Goal: Task Accomplishment & Management: Manage account settings

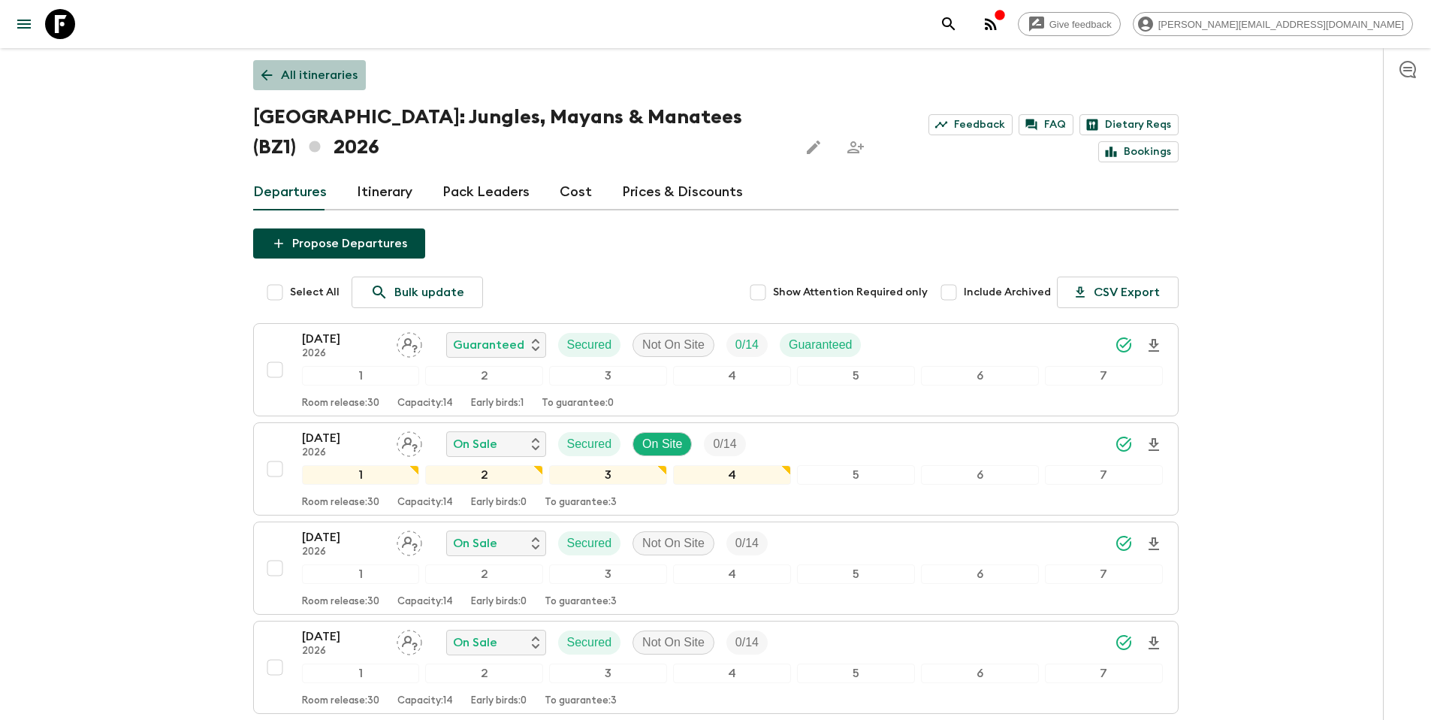
click at [325, 76] on p "All itineraries" at bounding box center [319, 75] width 77 height 18
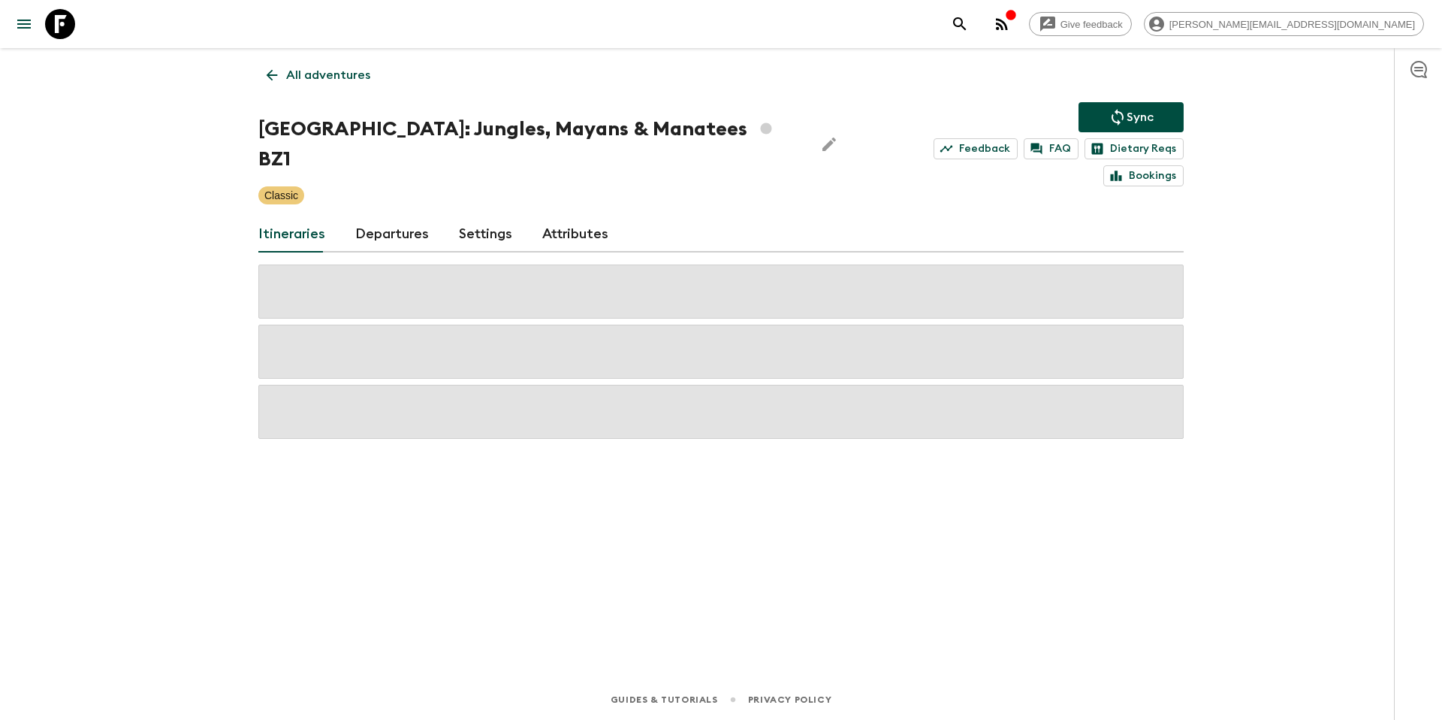
click at [345, 68] on p "All adventures" at bounding box center [328, 75] width 84 height 18
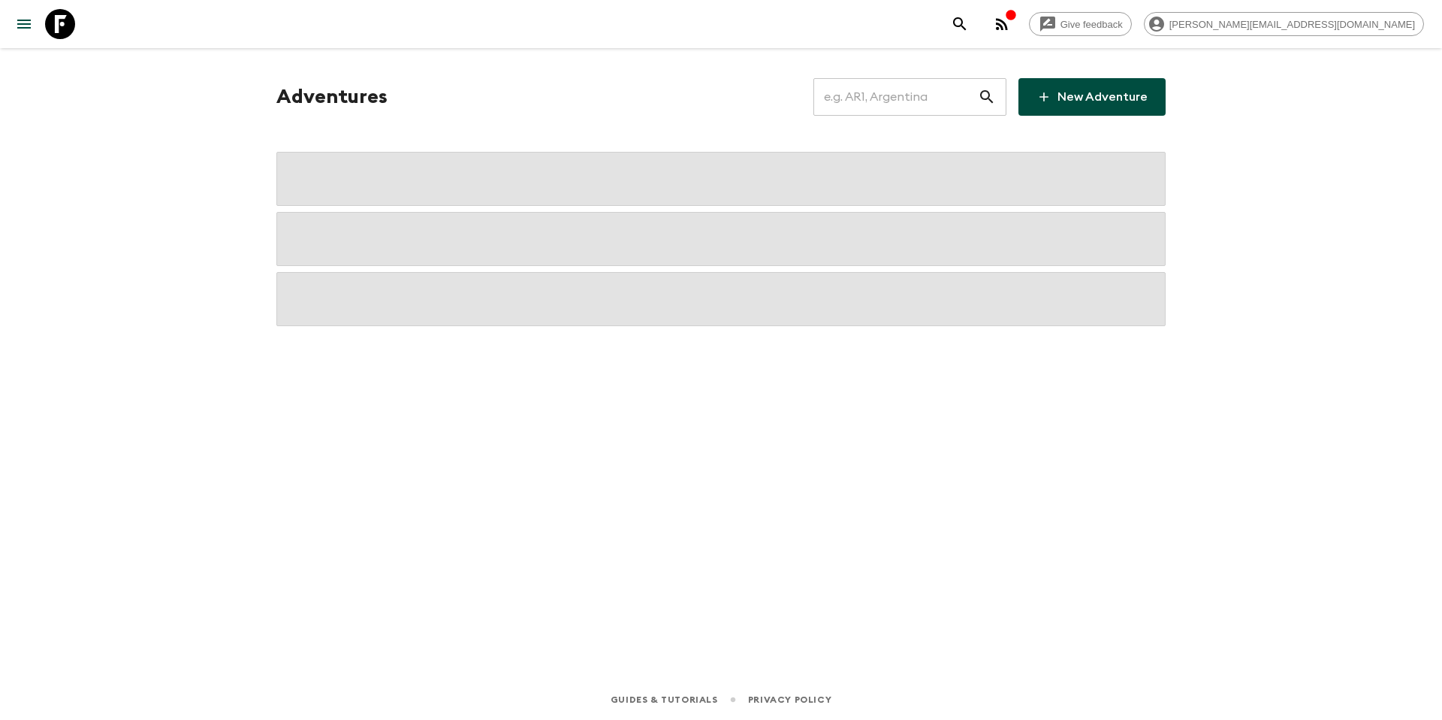
click at [894, 92] on input "text" at bounding box center [896, 97] width 165 height 42
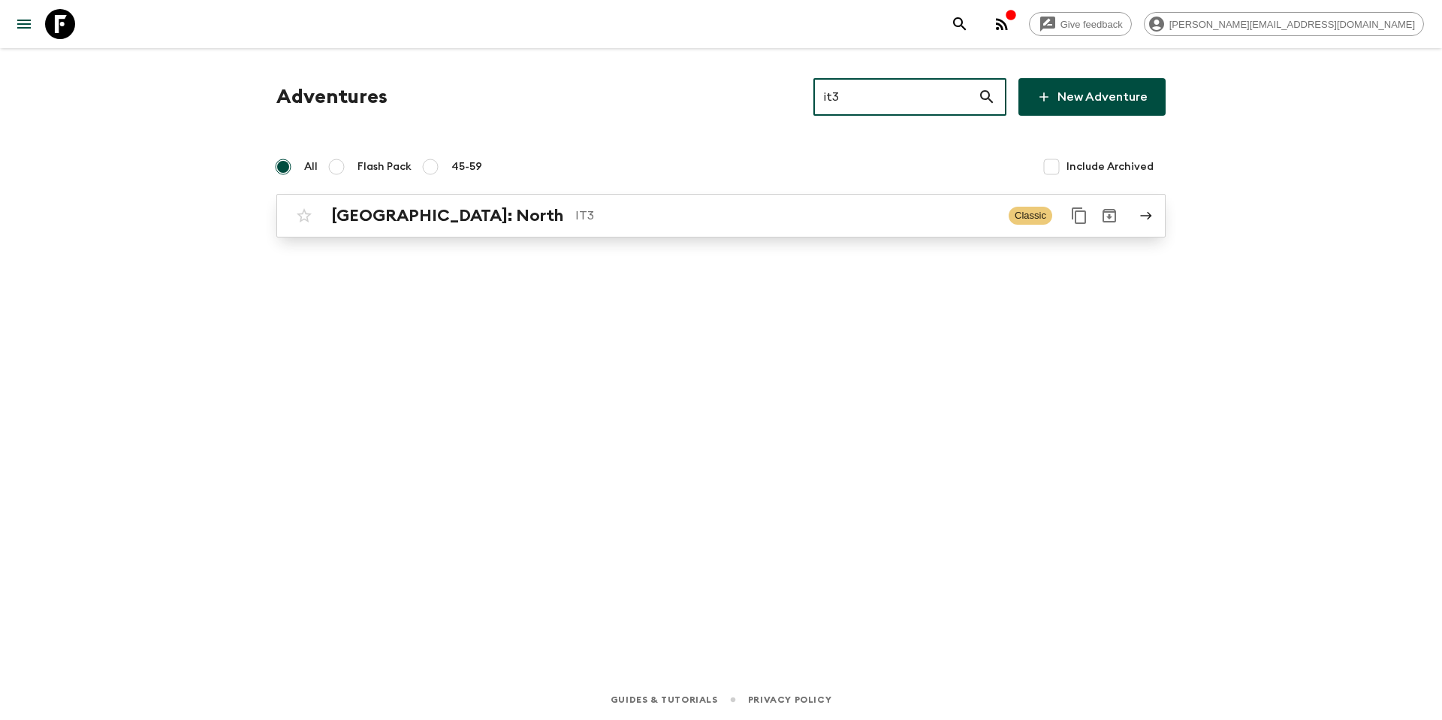
type input "it3"
click at [690, 213] on p "IT3" at bounding box center [785, 216] width 421 height 18
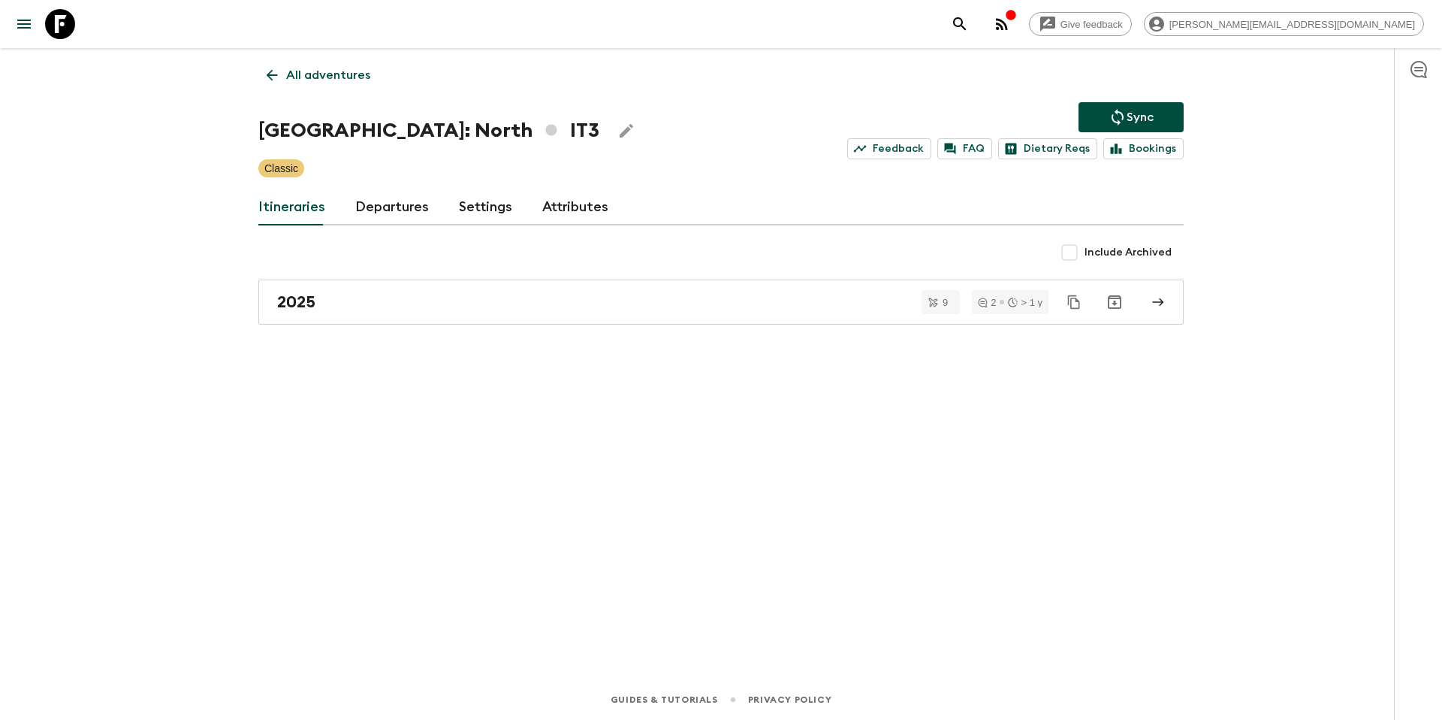
click at [374, 204] on link "Departures" at bounding box center [392, 207] width 74 height 36
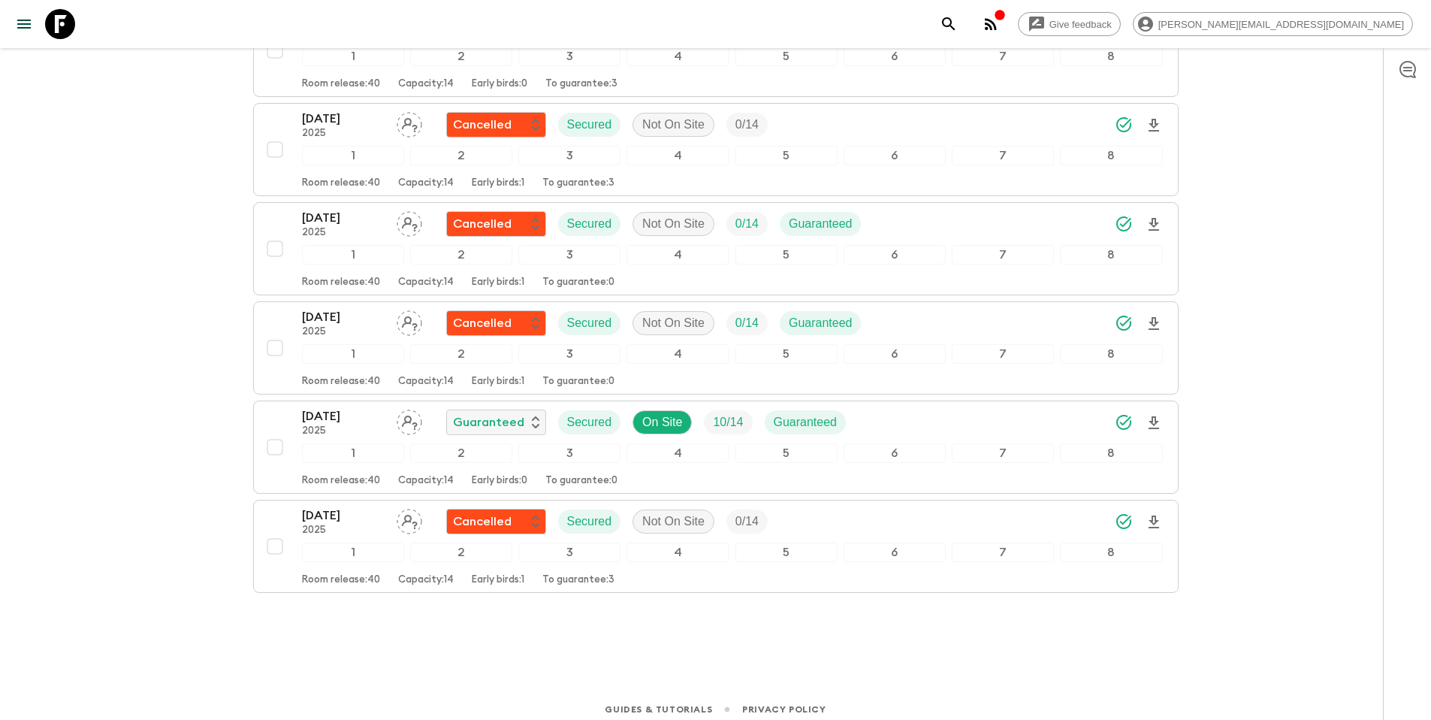
scroll to position [1435, 0]
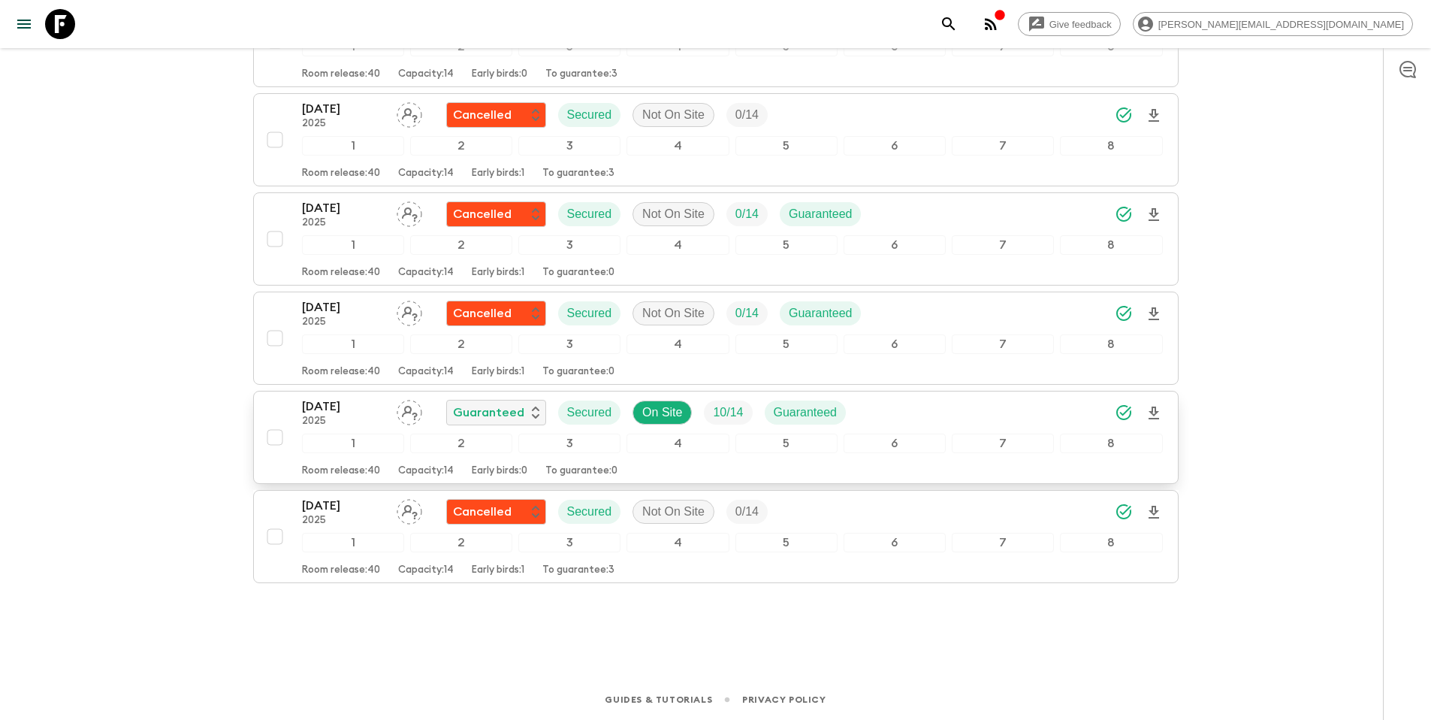
click at [273, 440] on input "checkbox" at bounding box center [275, 437] width 30 height 30
checkbox input "true"
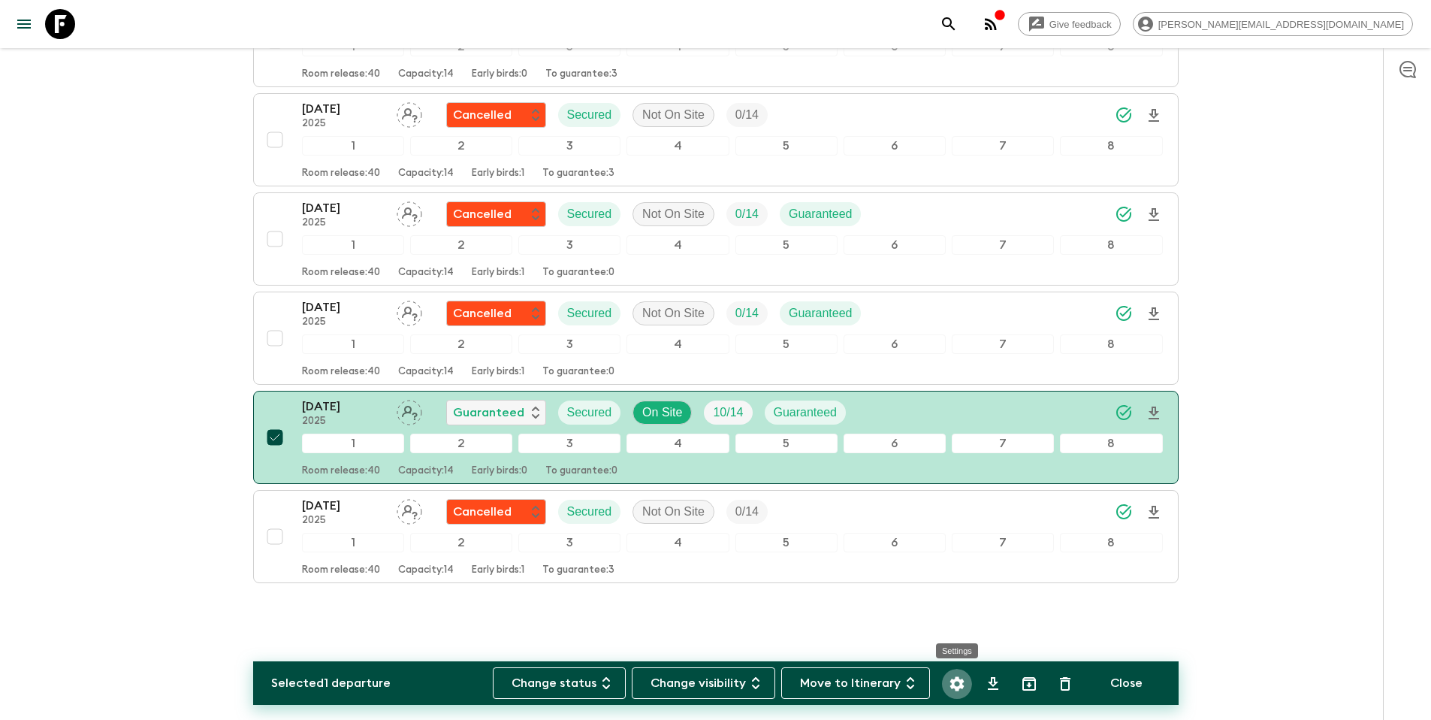
click at [955, 684] on icon "Settings" at bounding box center [957, 684] width 18 height 18
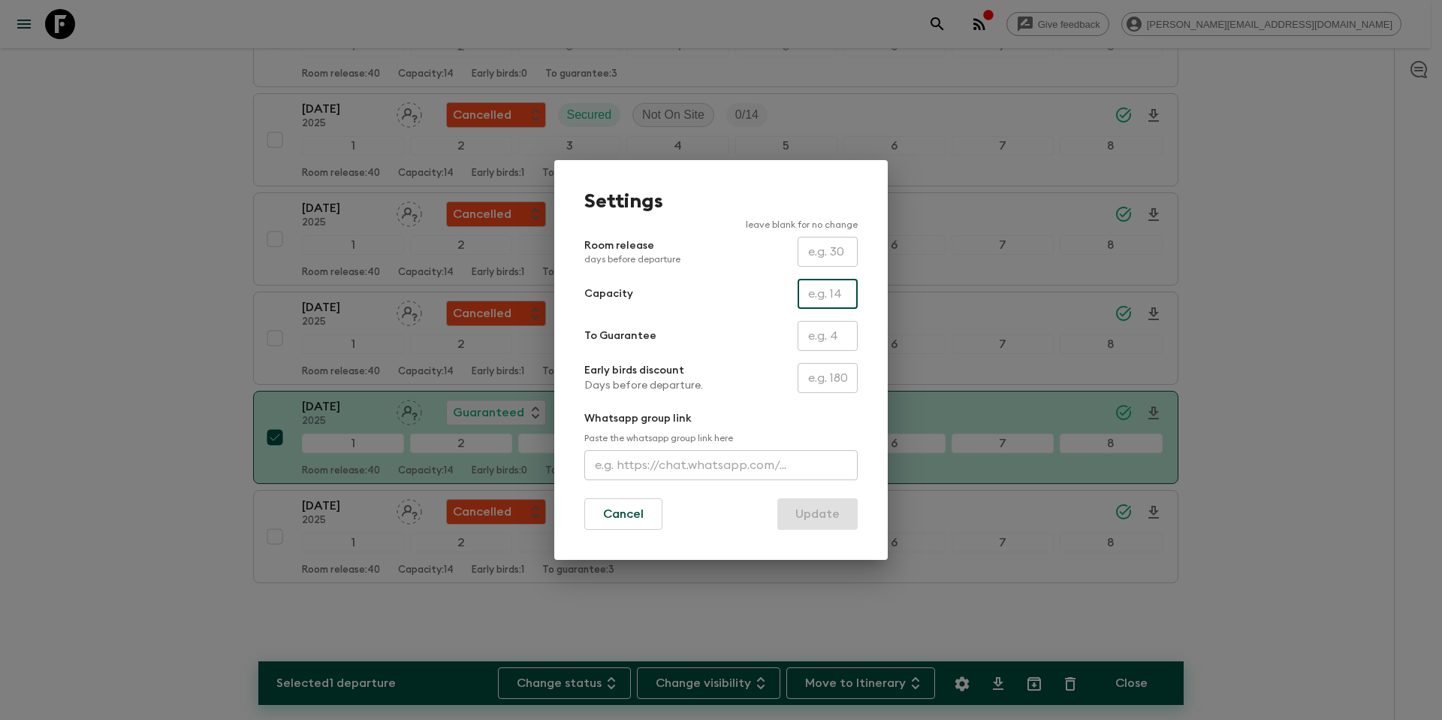
click at [825, 300] on input "text" at bounding box center [828, 294] width 60 height 30
type input "16"
click at [810, 511] on button "Update" at bounding box center [818, 514] width 80 height 32
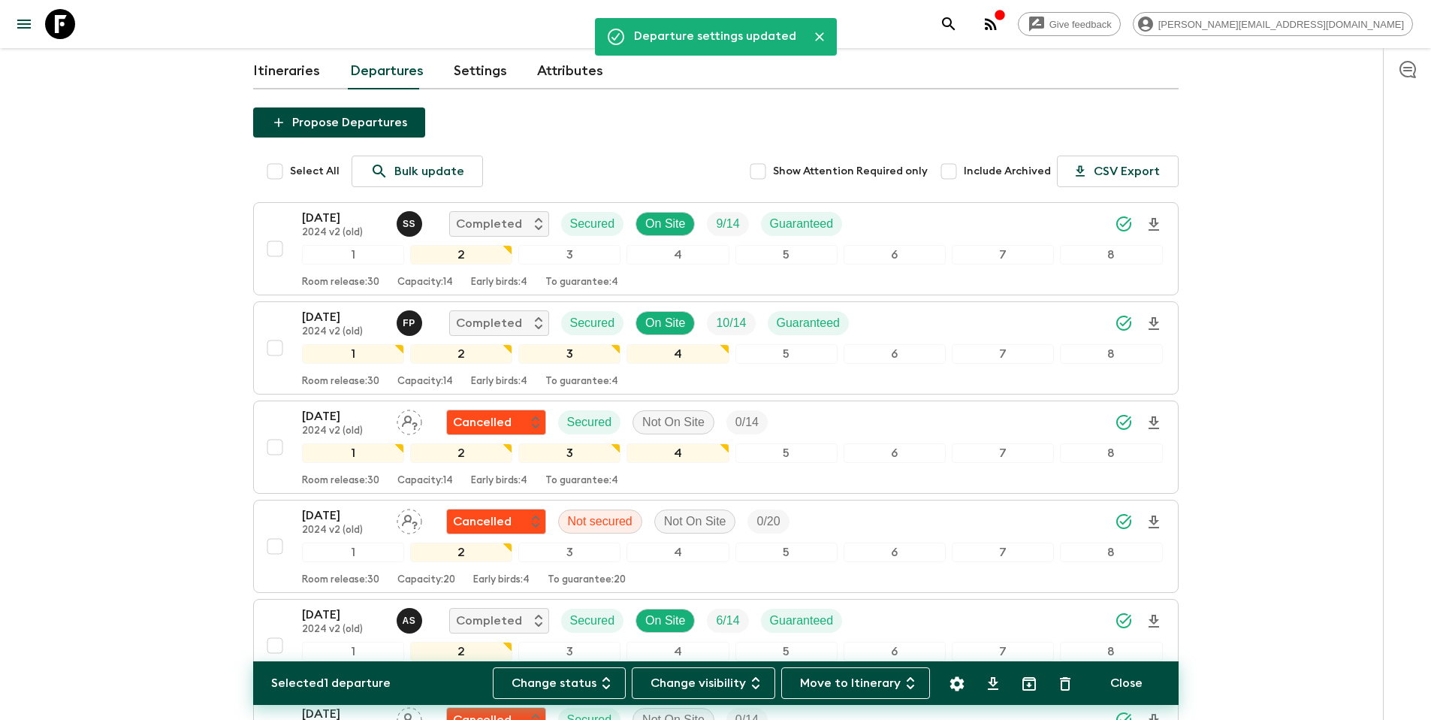
scroll to position [0, 0]
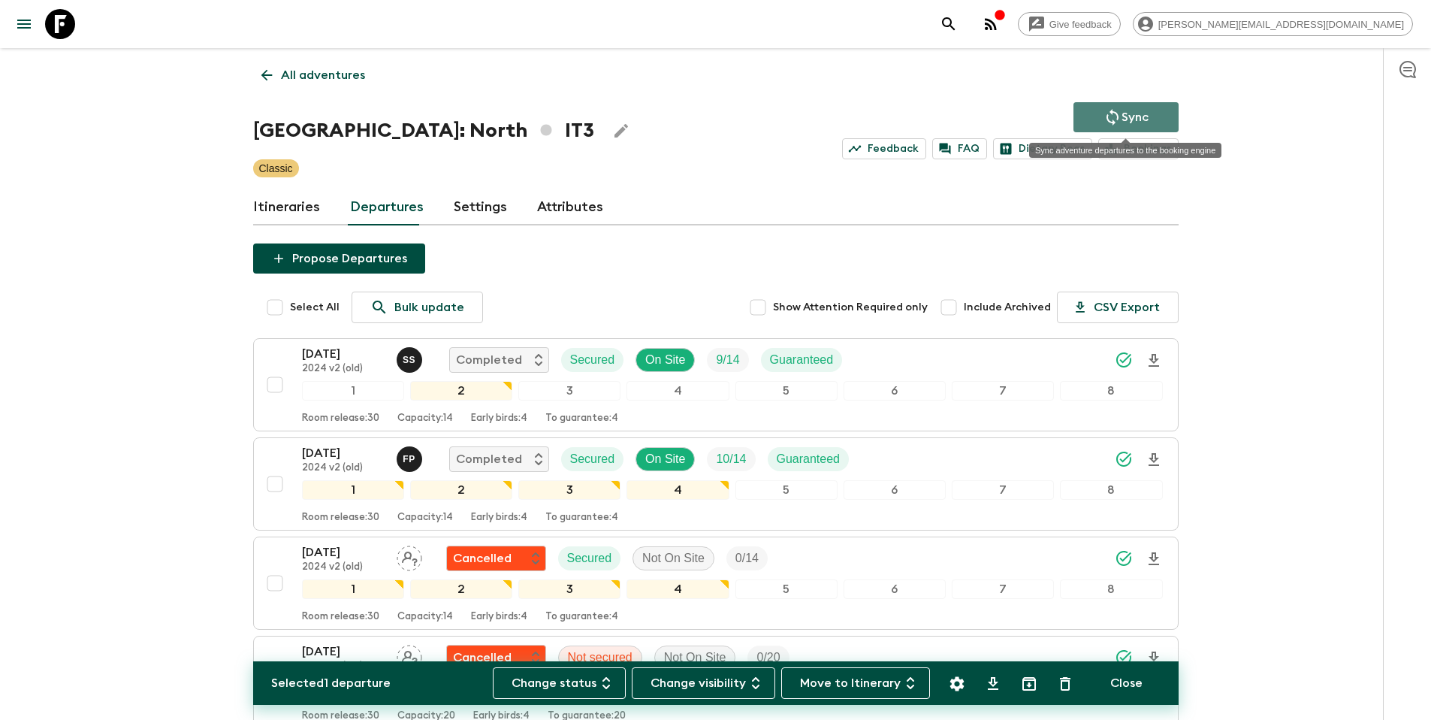
click at [1164, 117] on button "Sync" at bounding box center [1125, 117] width 105 height 30
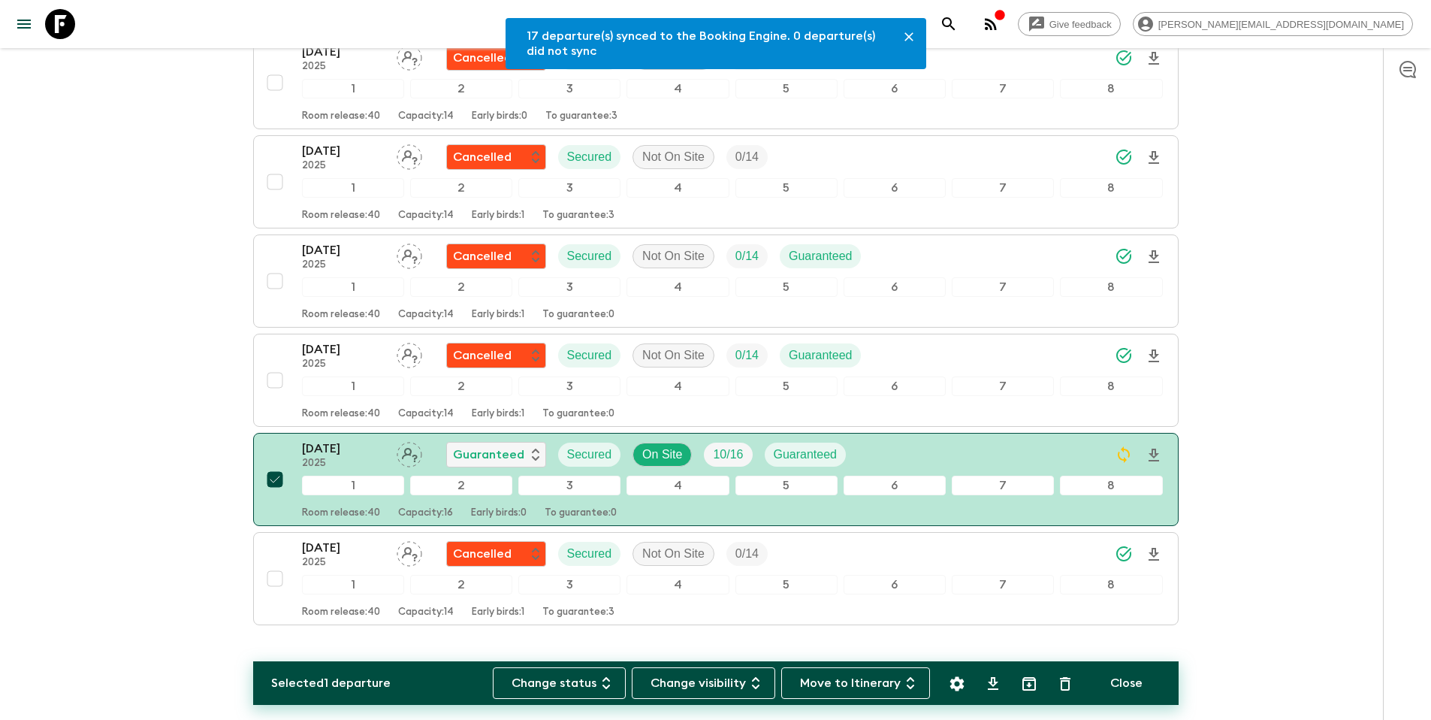
scroll to position [1435, 0]
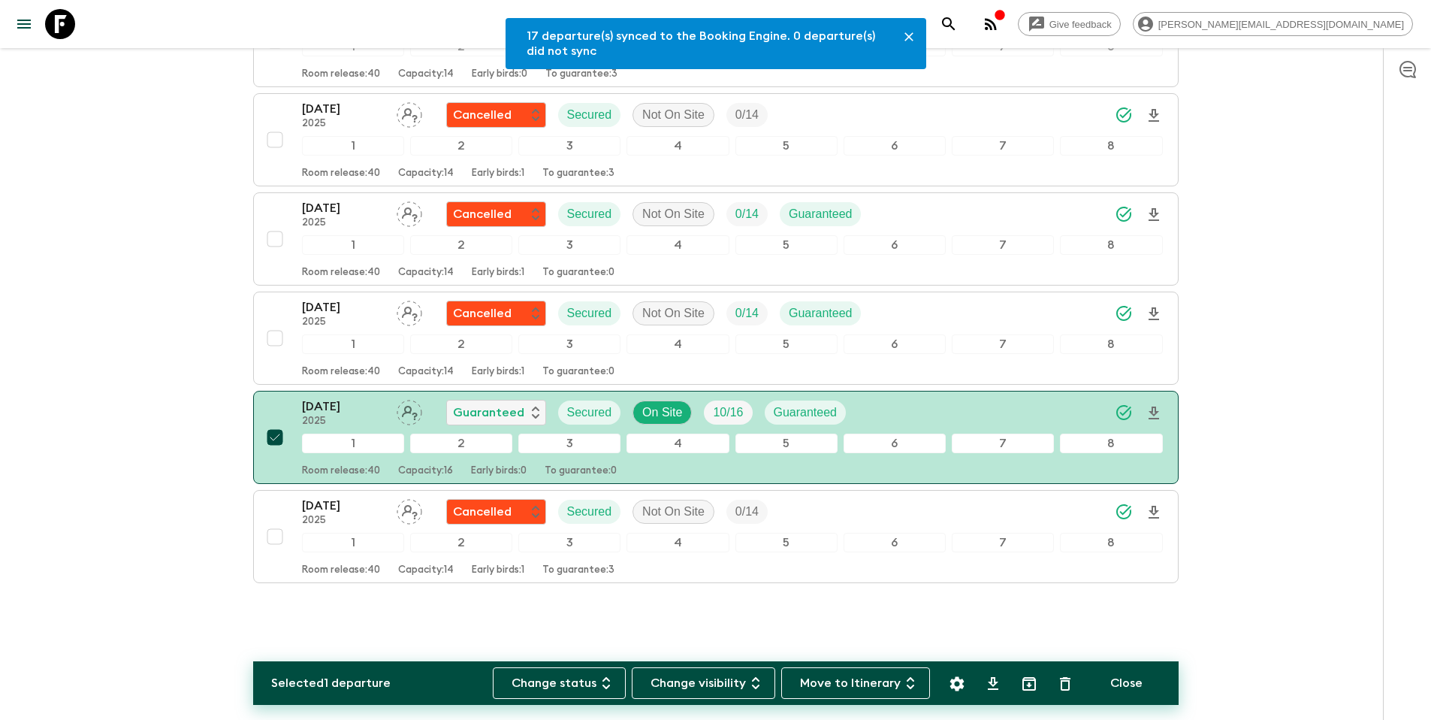
click at [1005, 413] on div "[DATE] 2025 Guaranteed Secured On Site 10 / 16 Guaranteed" at bounding box center [732, 412] width 861 height 30
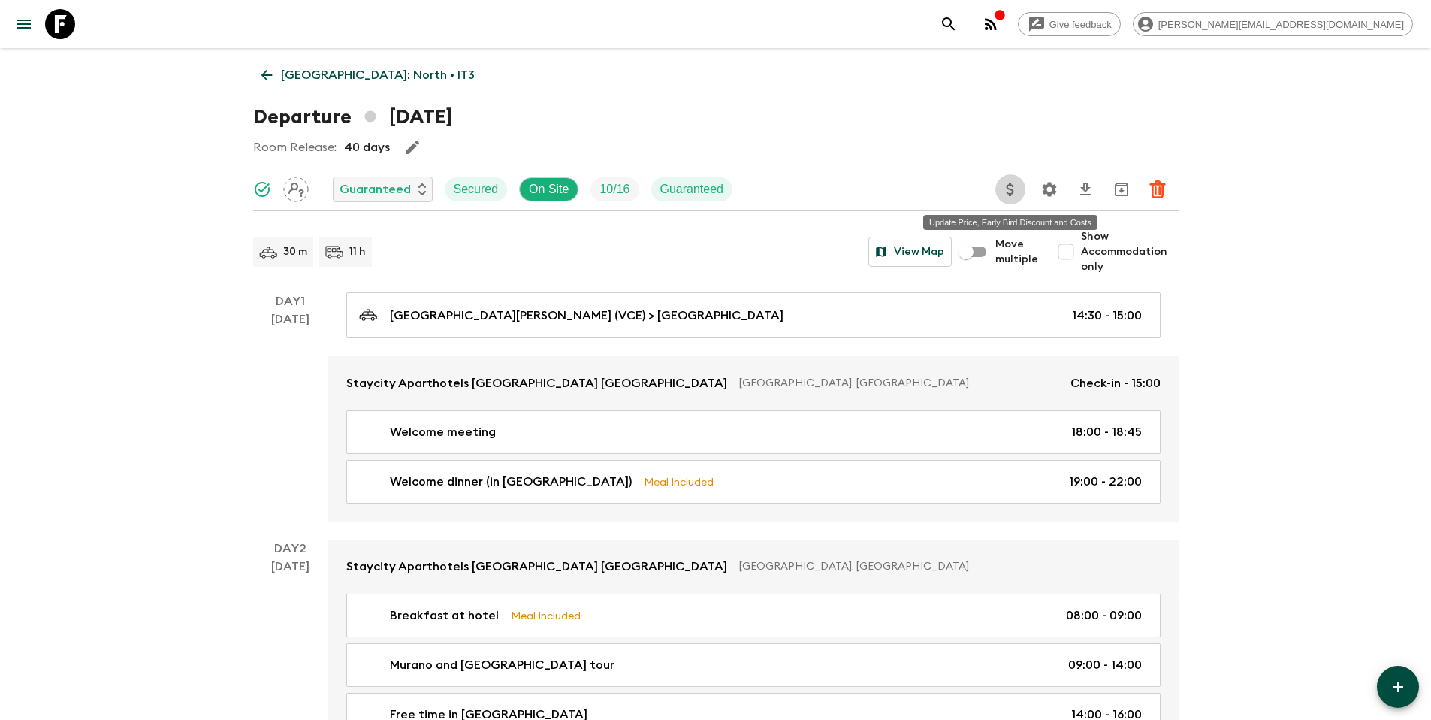
click at [1001, 194] on icon "Update Price, Early Bird Discount and Costs" at bounding box center [1010, 189] width 18 height 18
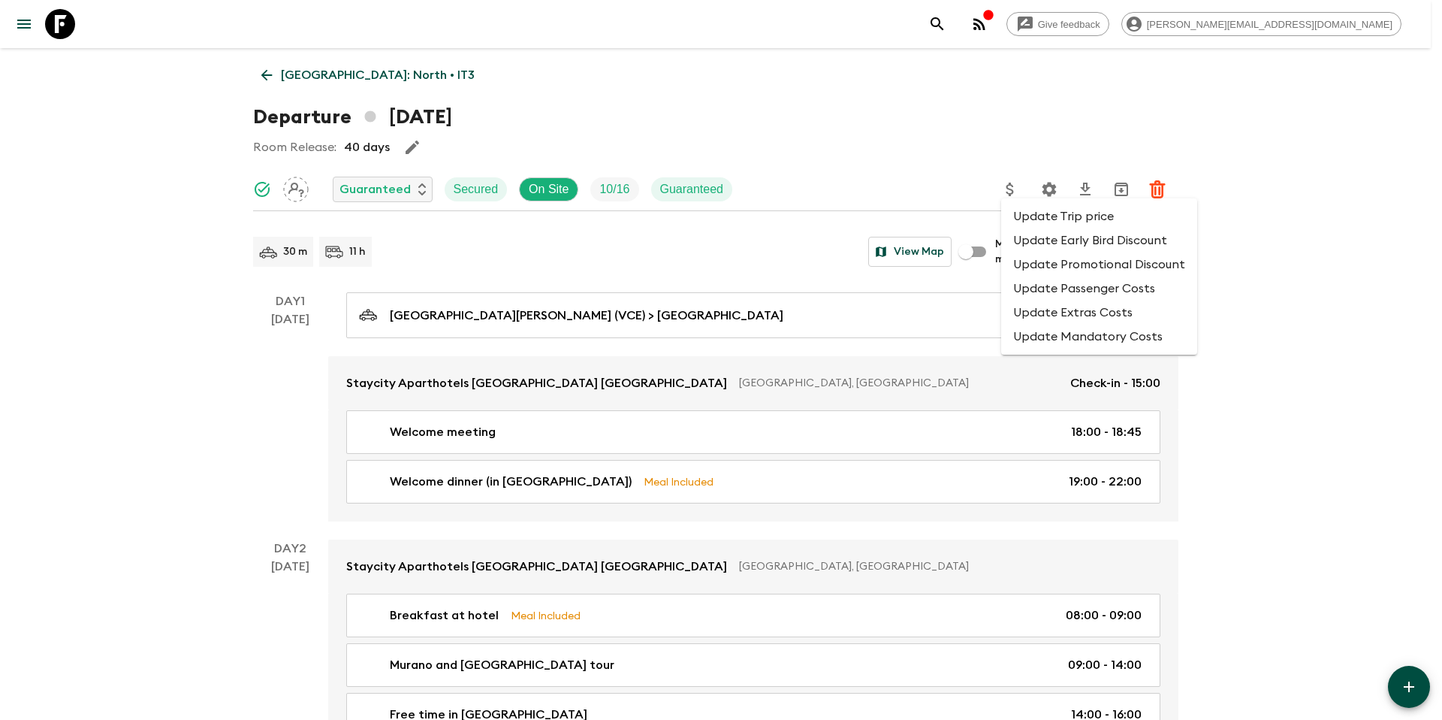
click at [1040, 285] on li "Update Passenger Costs" at bounding box center [1099, 288] width 196 height 24
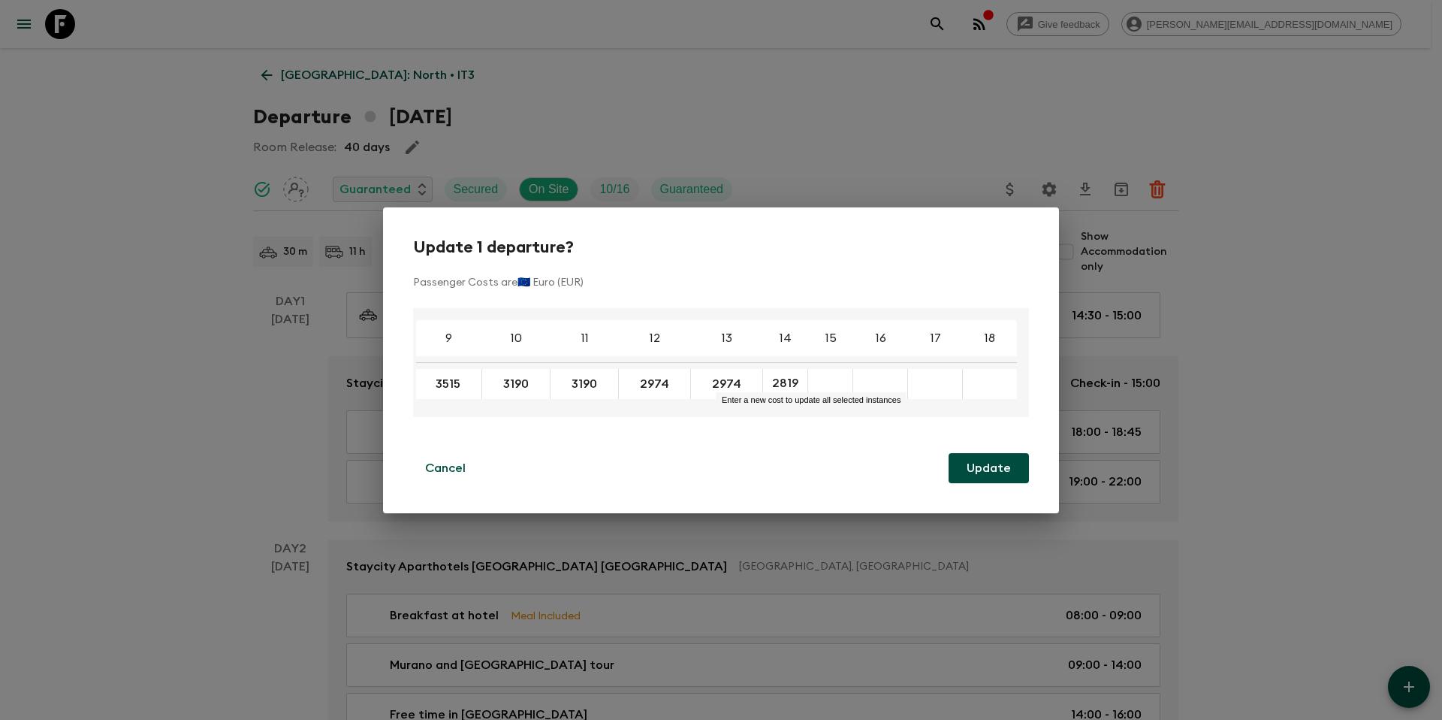
scroll to position [0, 364]
type input "2819"
type input "2709"
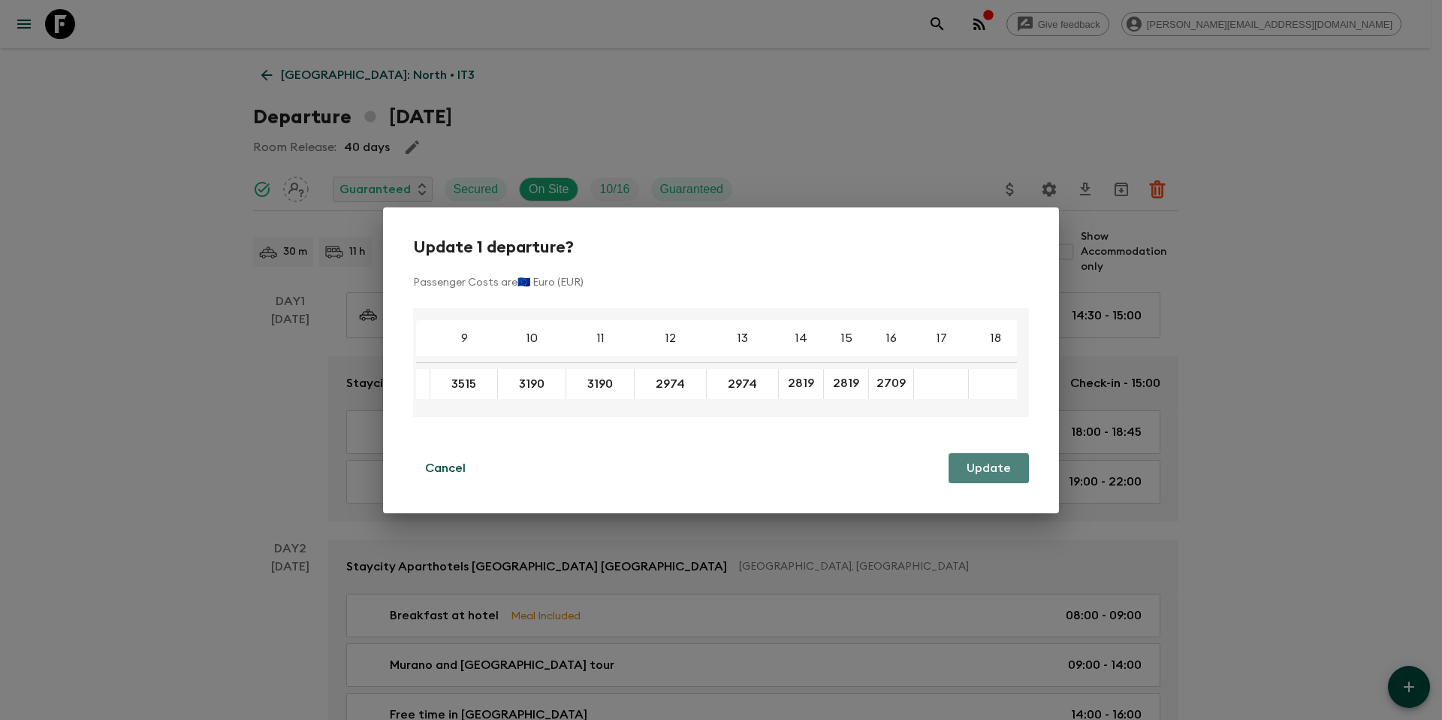
click at [993, 473] on button "Update" at bounding box center [989, 468] width 80 height 30
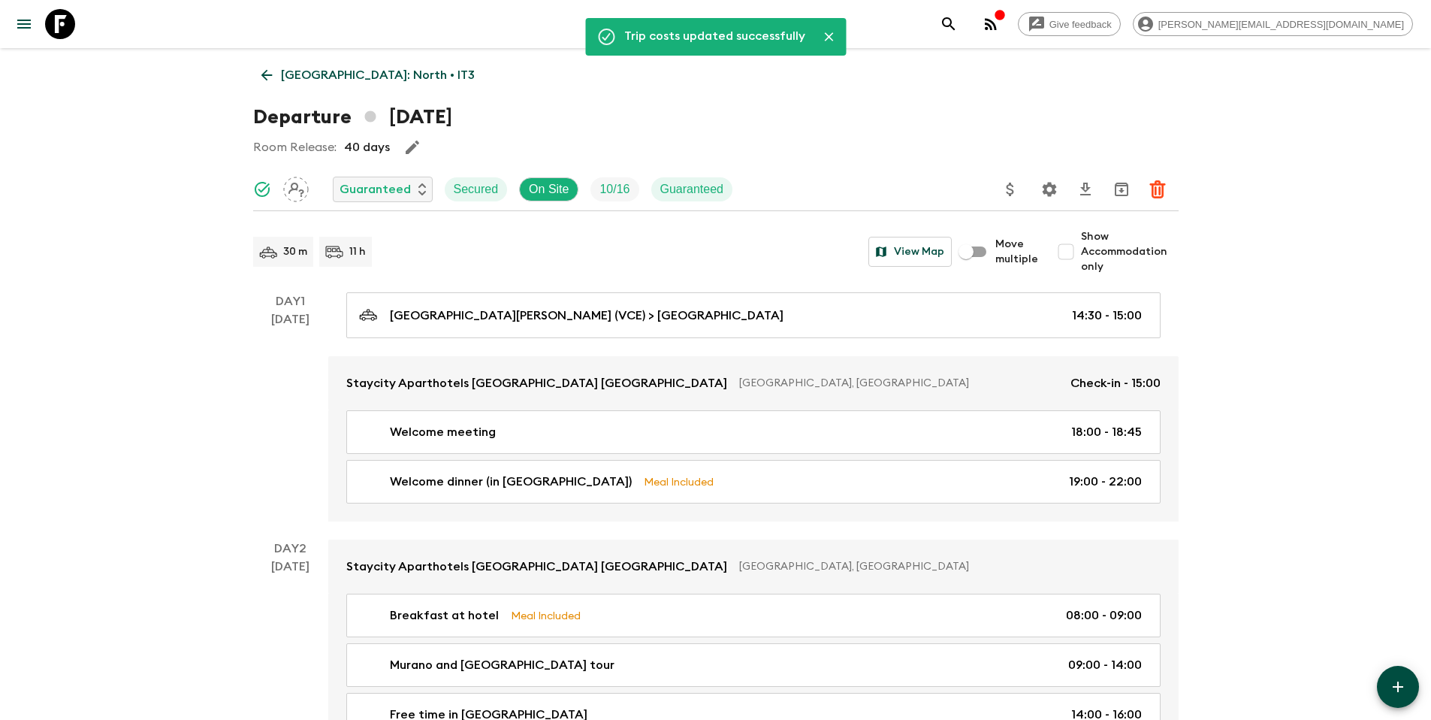
click at [349, 78] on p "[GEOGRAPHIC_DATA]: North • IT3" at bounding box center [378, 75] width 194 height 18
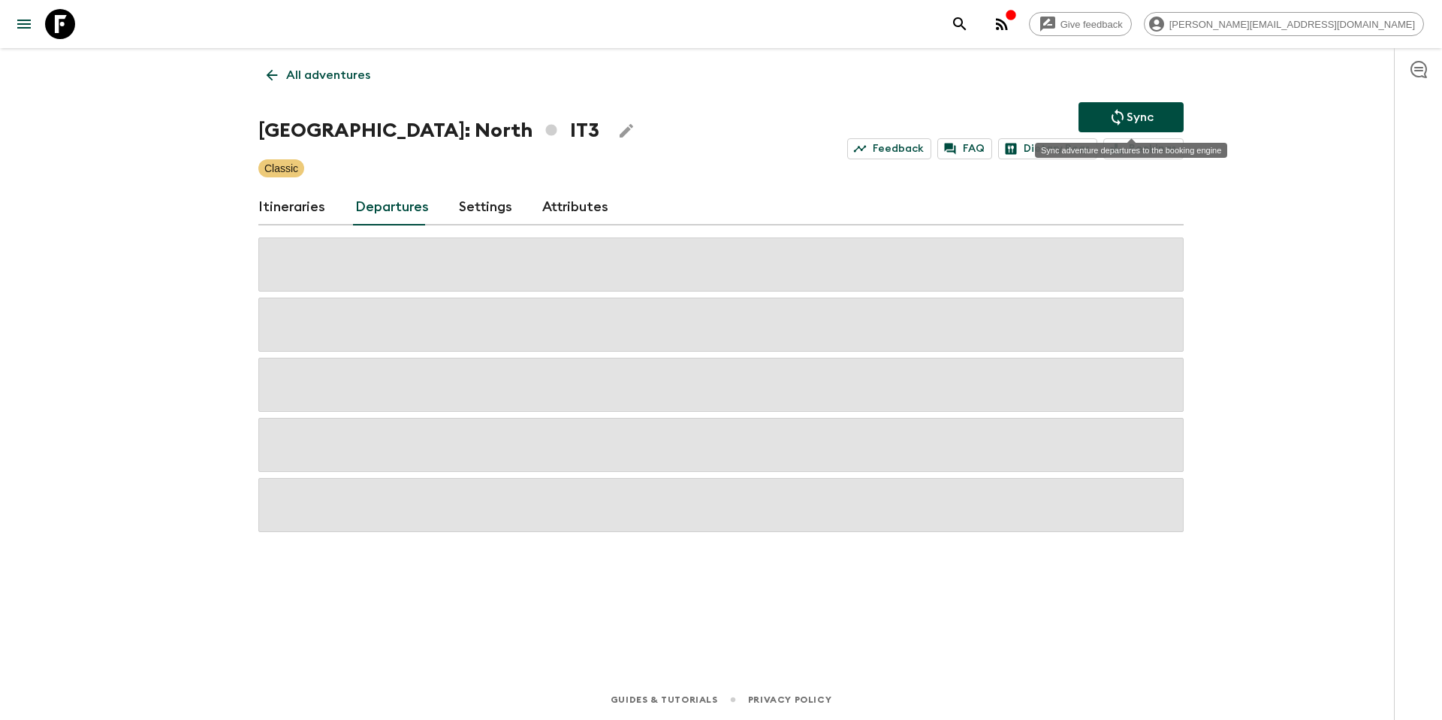
click at [1134, 105] on button "Sync" at bounding box center [1131, 117] width 105 height 30
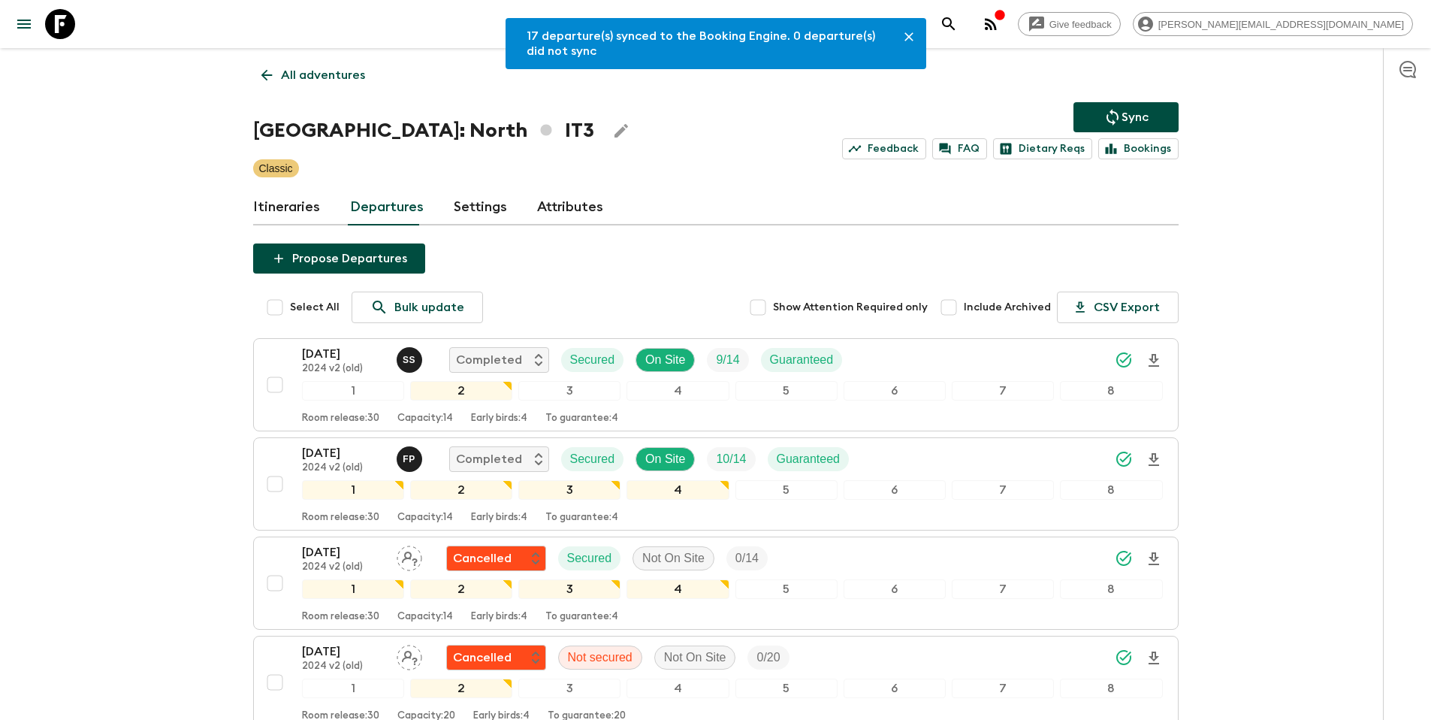
click at [349, 87] on link "All adventures" at bounding box center [313, 75] width 120 height 30
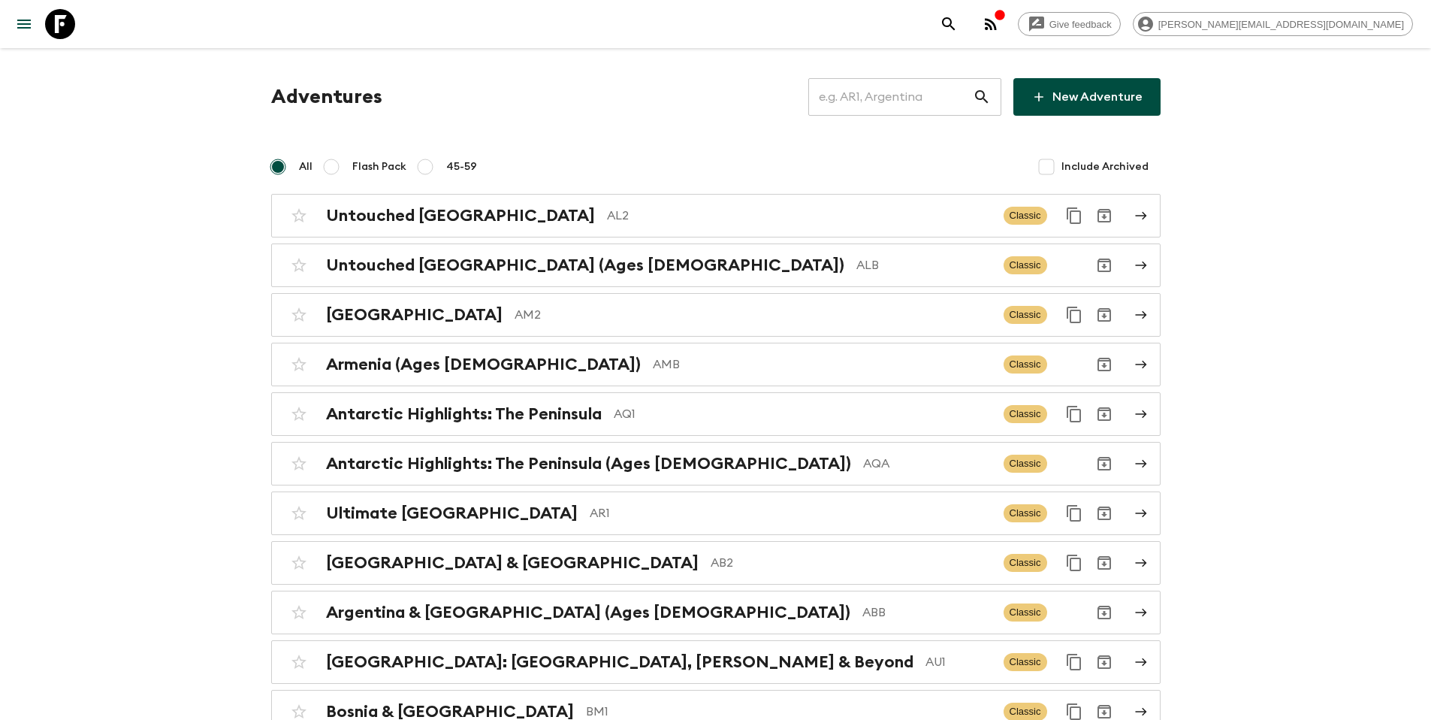
click at [918, 103] on input "text" at bounding box center [890, 97] width 165 height 42
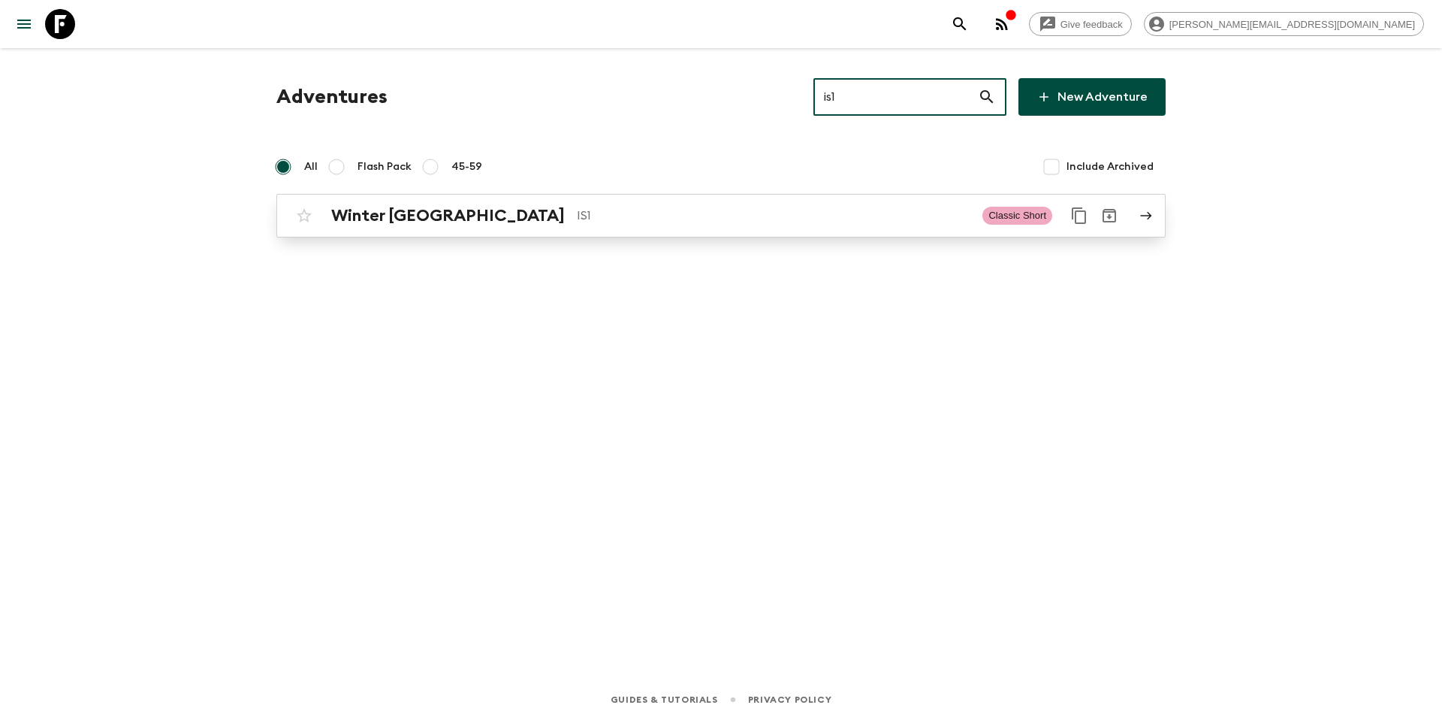
type input "is1"
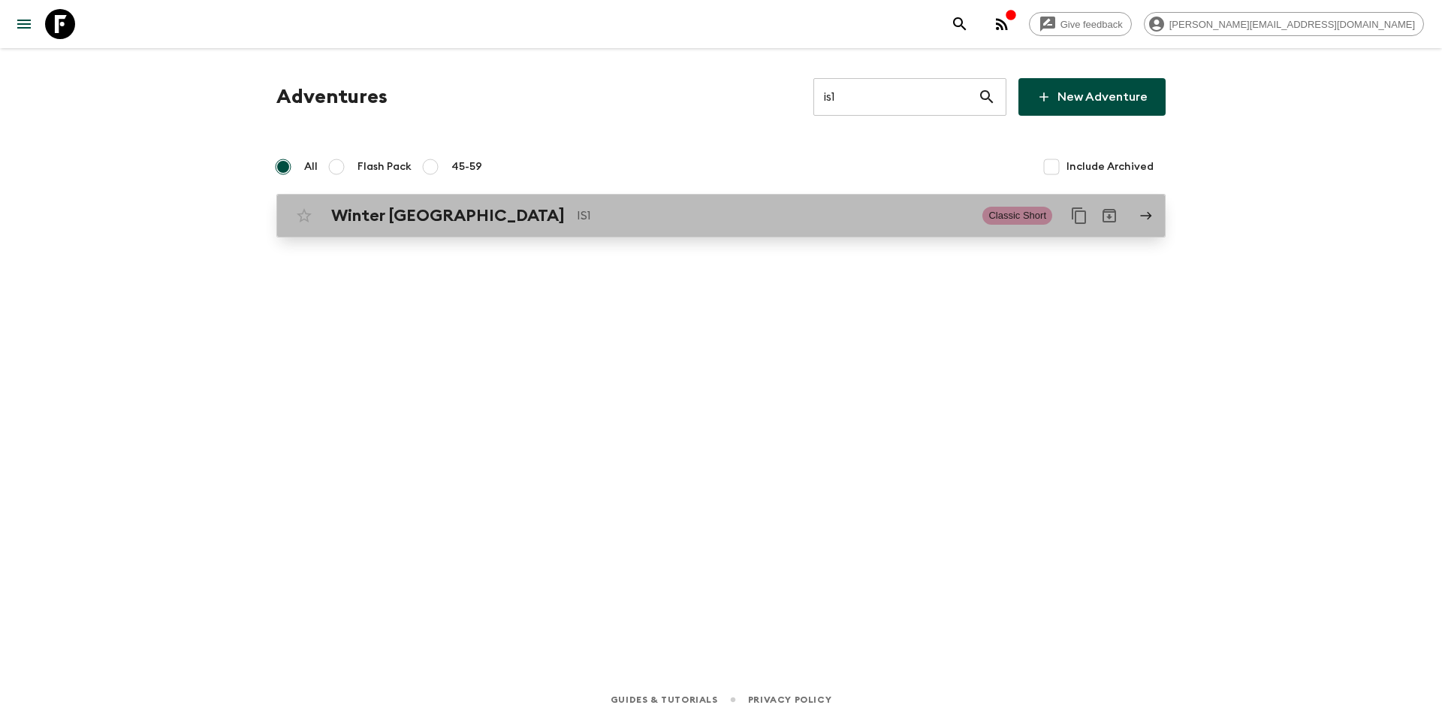
click at [577, 217] on p "IS1" at bounding box center [774, 216] width 394 height 18
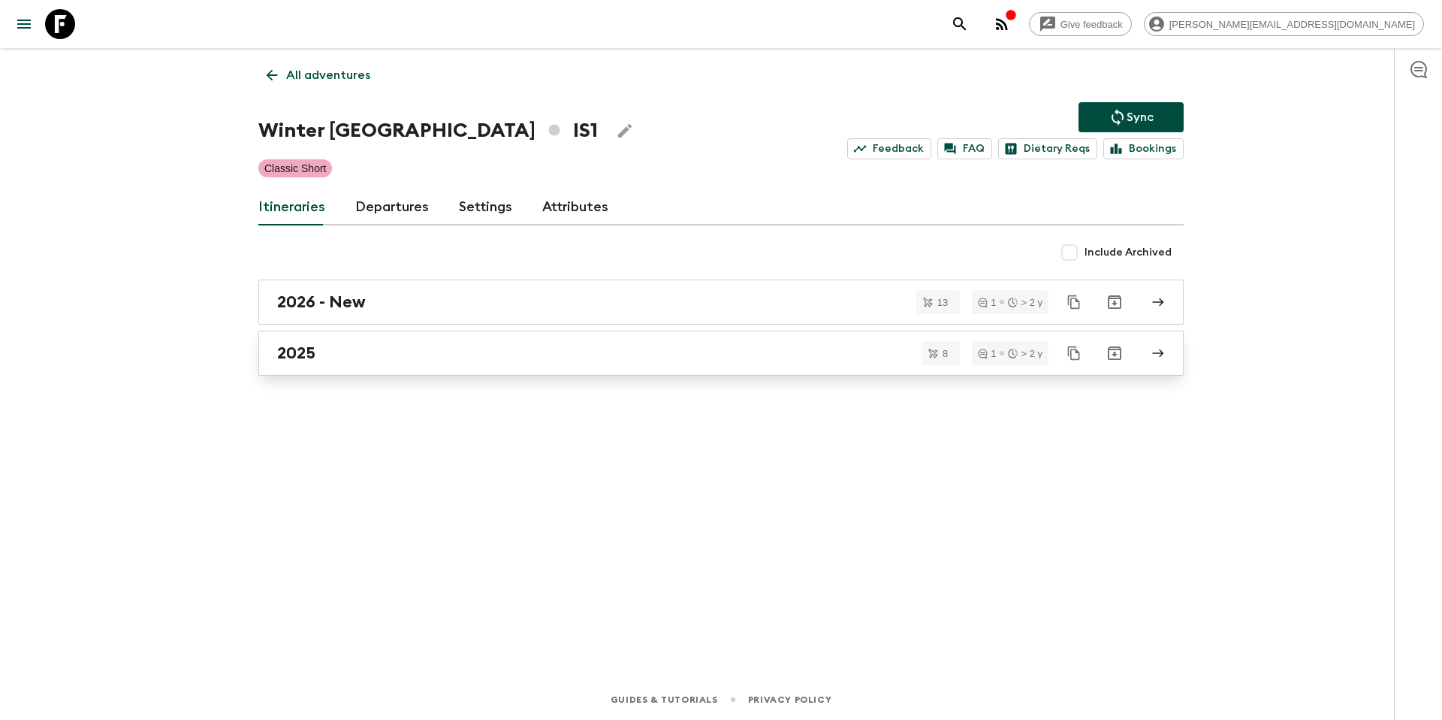
click at [354, 352] on div "2025" at bounding box center [706, 353] width 859 height 20
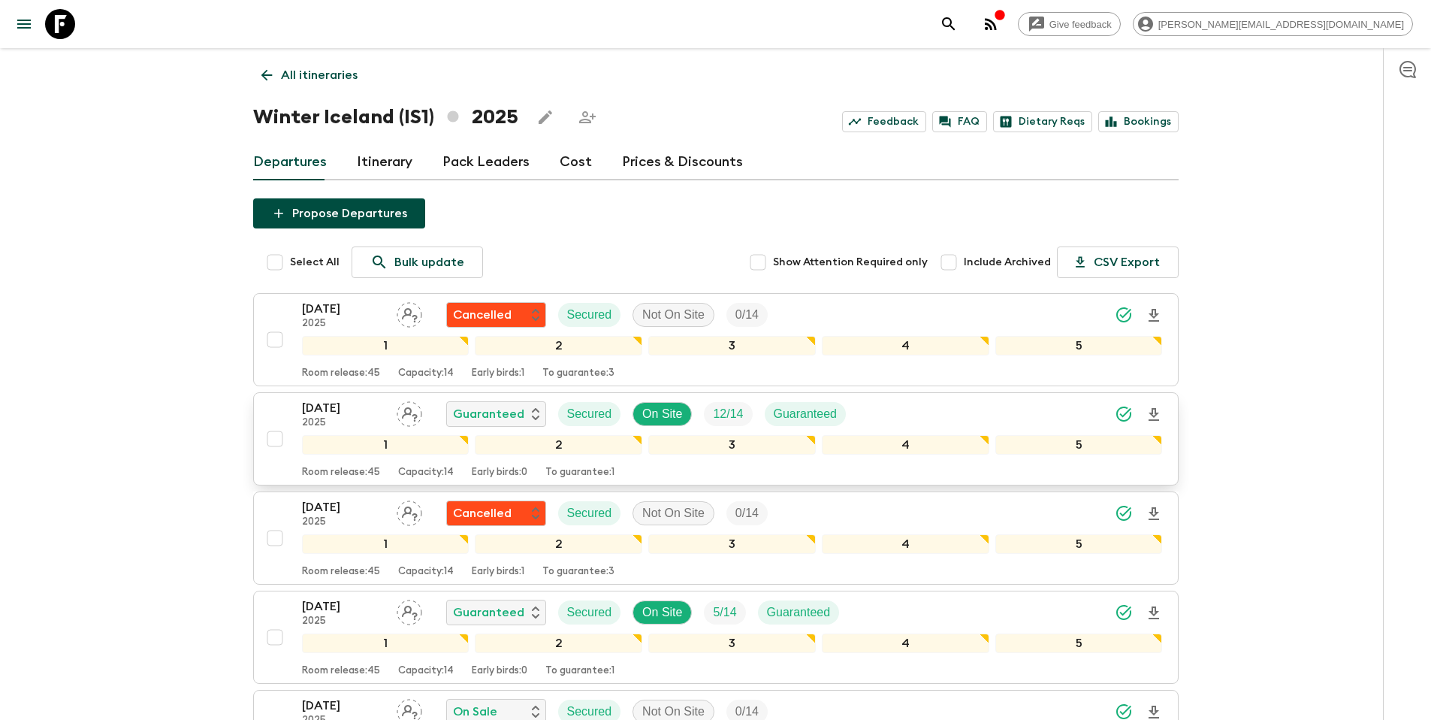
click at [277, 442] on input "checkbox" at bounding box center [275, 439] width 30 height 30
checkbox input "true"
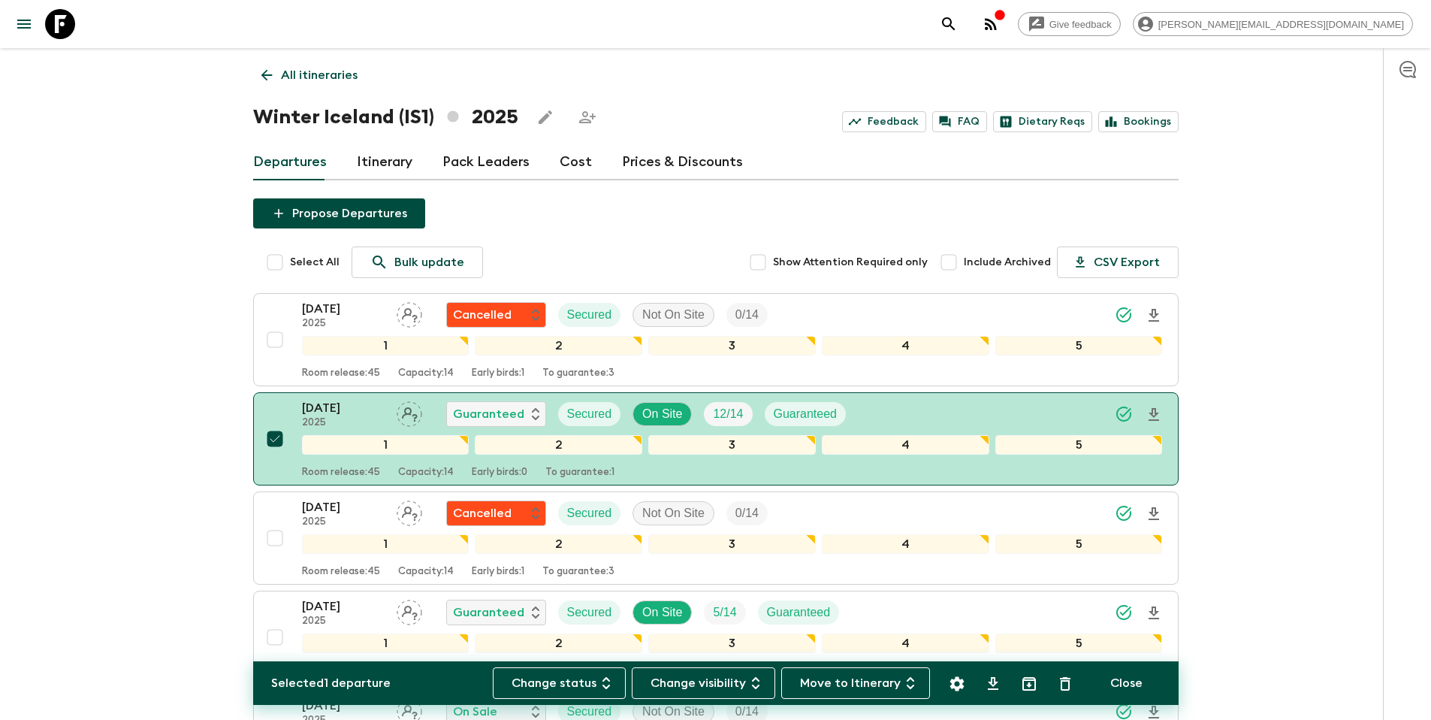
click at [961, 681] on icon "Settings" at bounding box center [957, 683] width 14 height 14
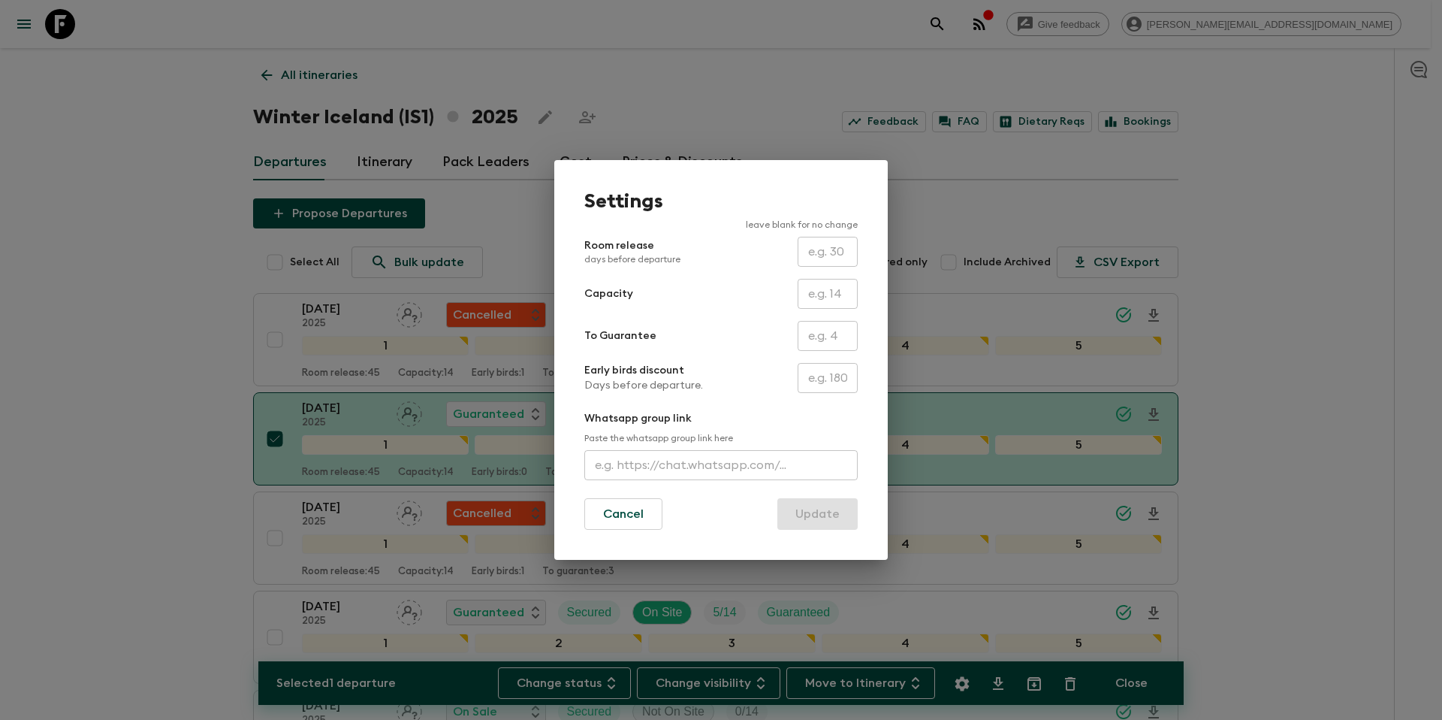
click at [826, 303] on input "text" at bounding box center [828, 294] width 60 height 30
type input "16"
click at [807, 521] on button "Update" at bounding box center [818, 514] width 80 height 32
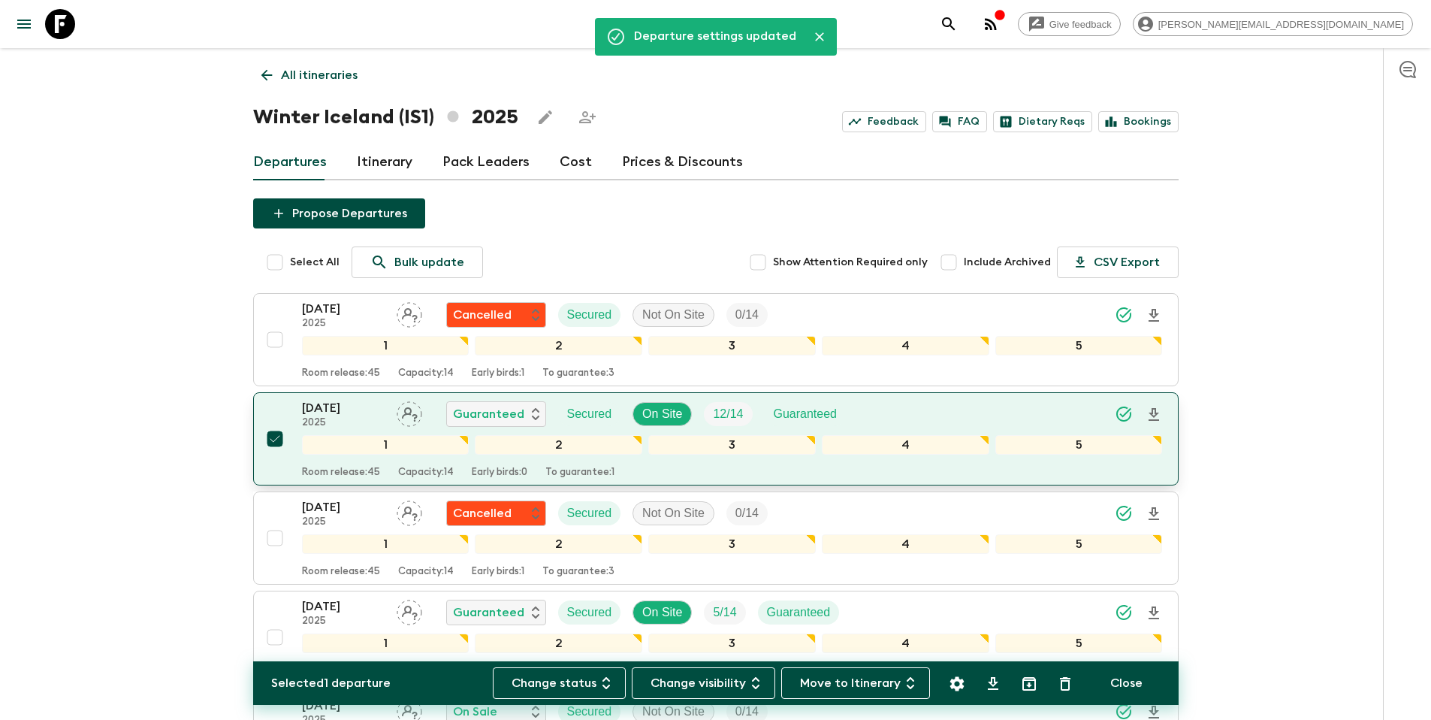
click at [1020, 418] on div "[DATE] 2025 Guaranteed Secured On Site 12 / 14 Guaranteed" at bounding box center [732, 414] width 861 height 30
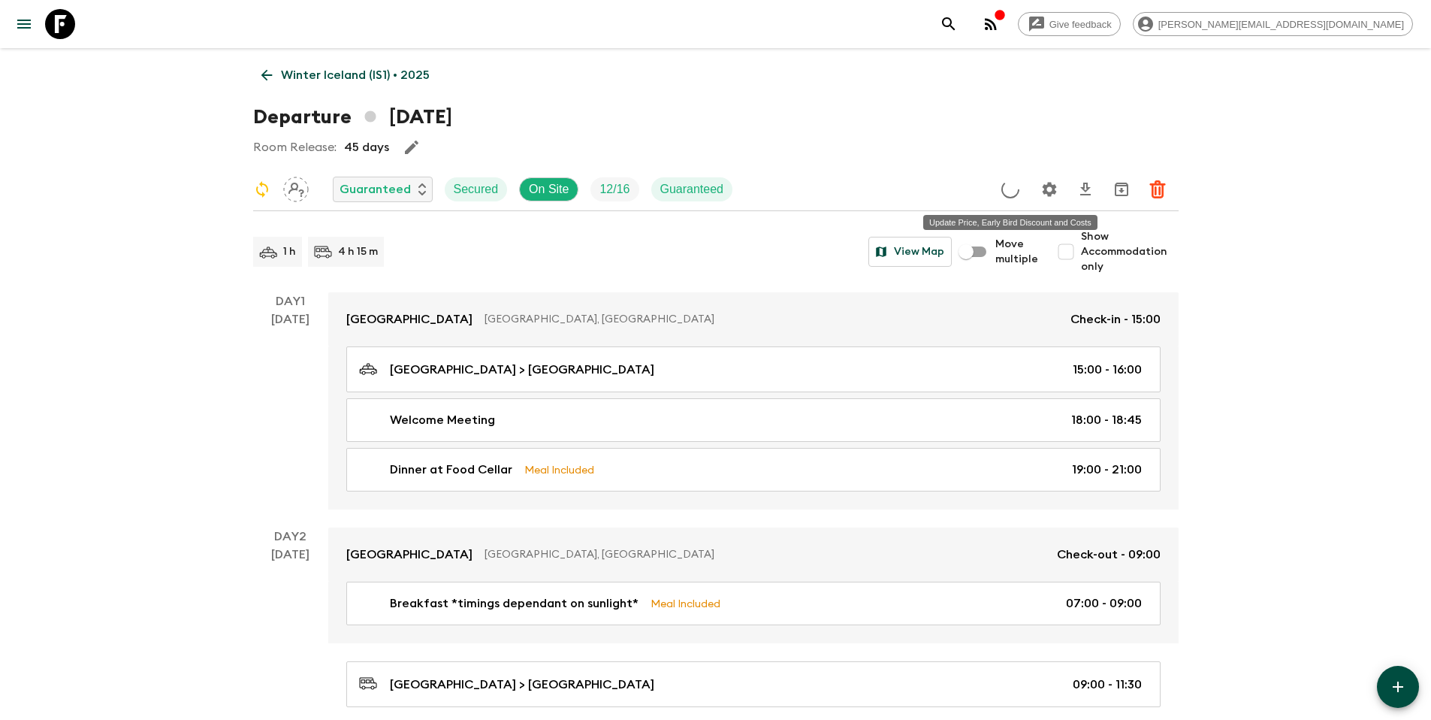
click at [1012, 190] on icon "Update Price, Early Bird Discount and Costs" at bounding box center [1010, 189] width 23 height 23
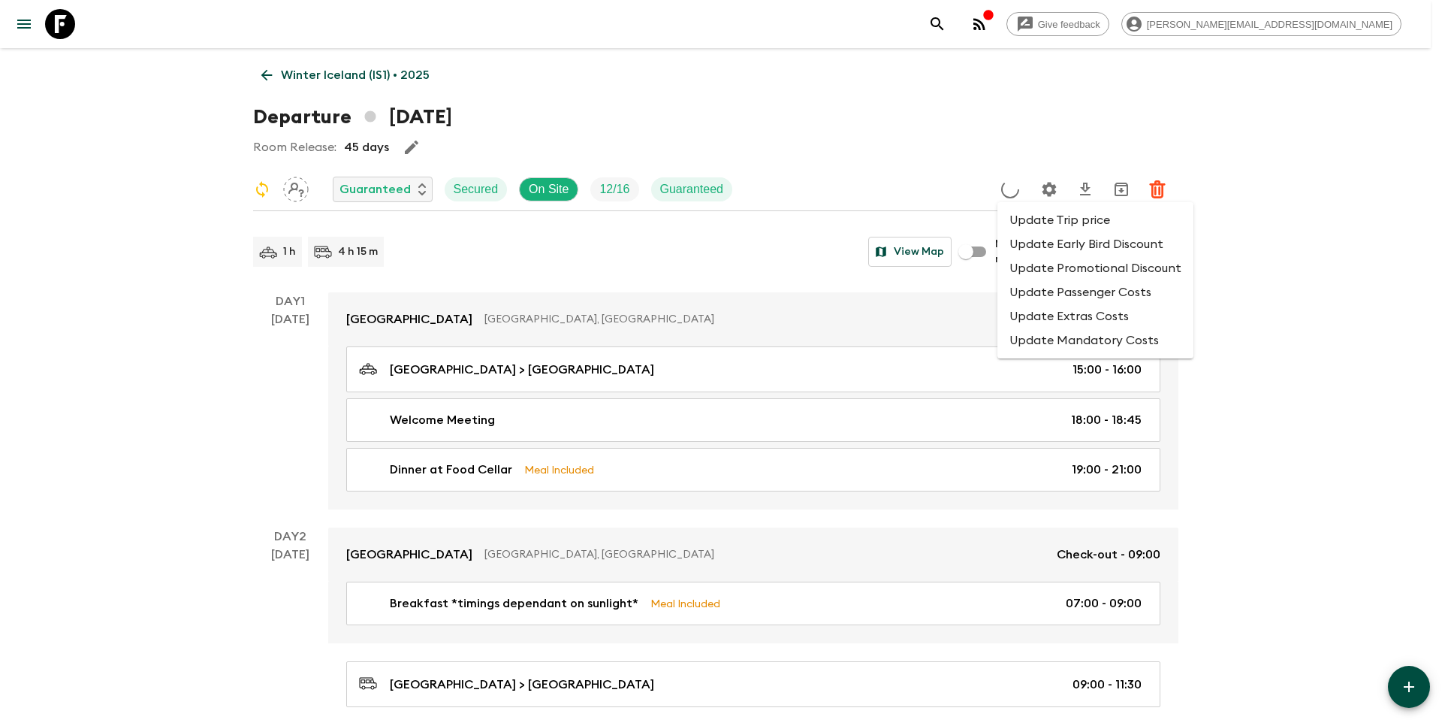
click at [1040, 286] on li "Update Passenger Costs" at bounding box center [1096, 292] width 196 height 24
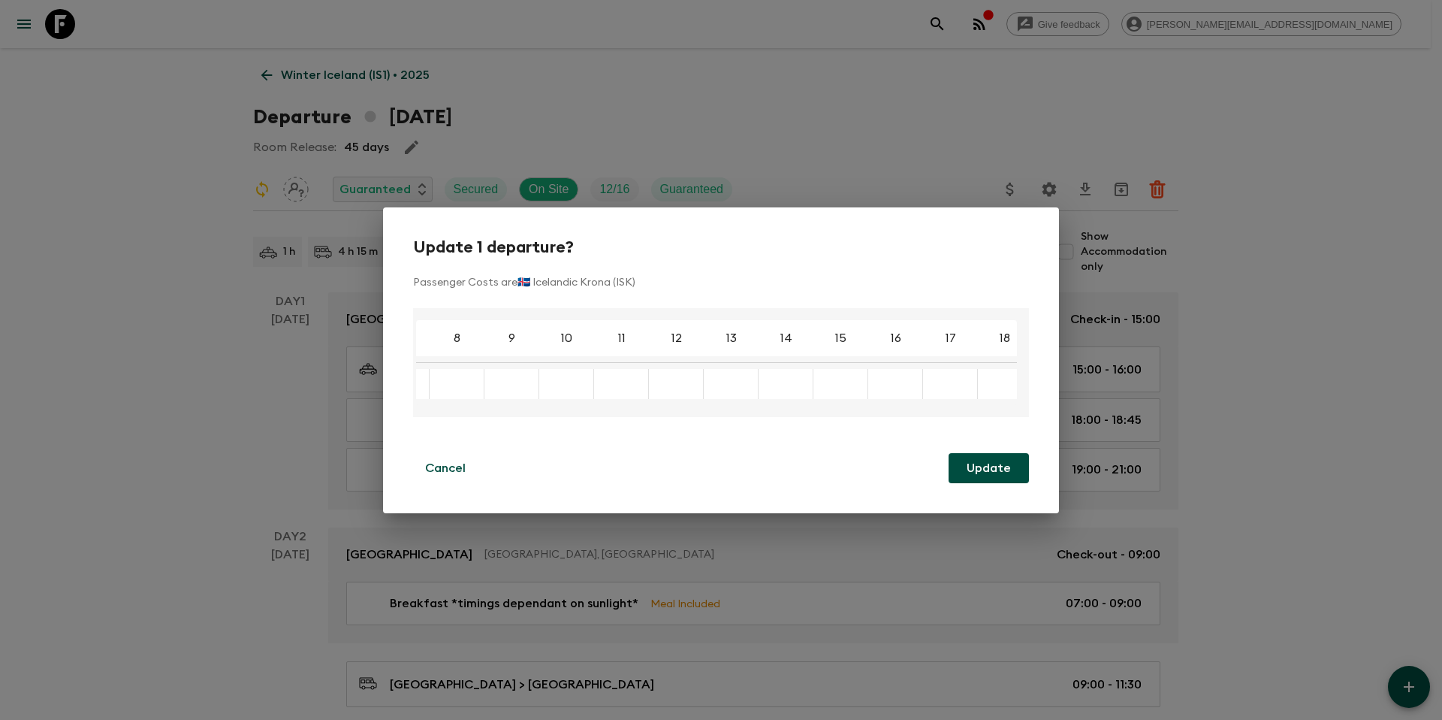
scroll to position [0, 242]
click at [1218, 439] on div "Update 1 departure? Passenger Costs are 🇮🇸 Icelandic Krona (ISK) 4 5 6 7 8 9 10…" at bounding box center [721, 360] width 1442 height 720
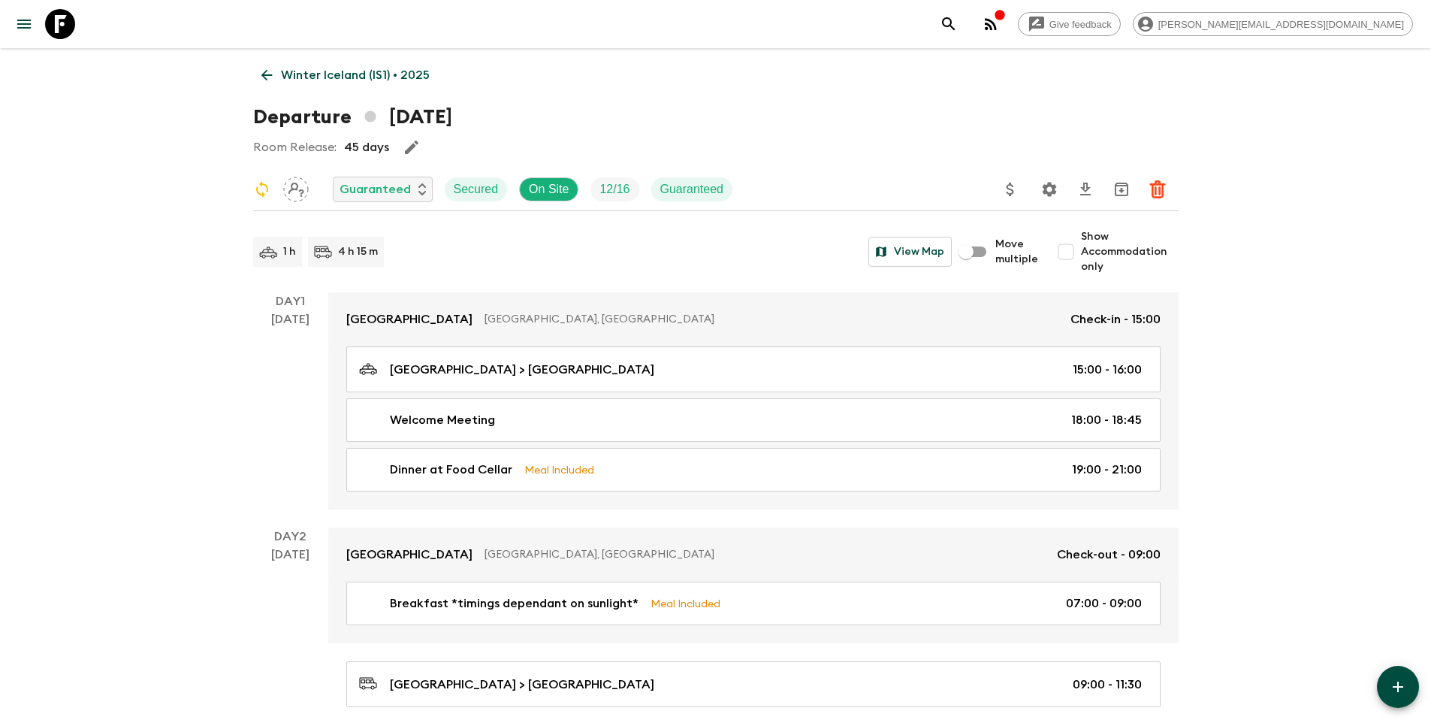
click at [1007, 192] on icon "Update Price, Early Bird Discount and Costs" at bounding box center [1011, 190] width 8 height 14
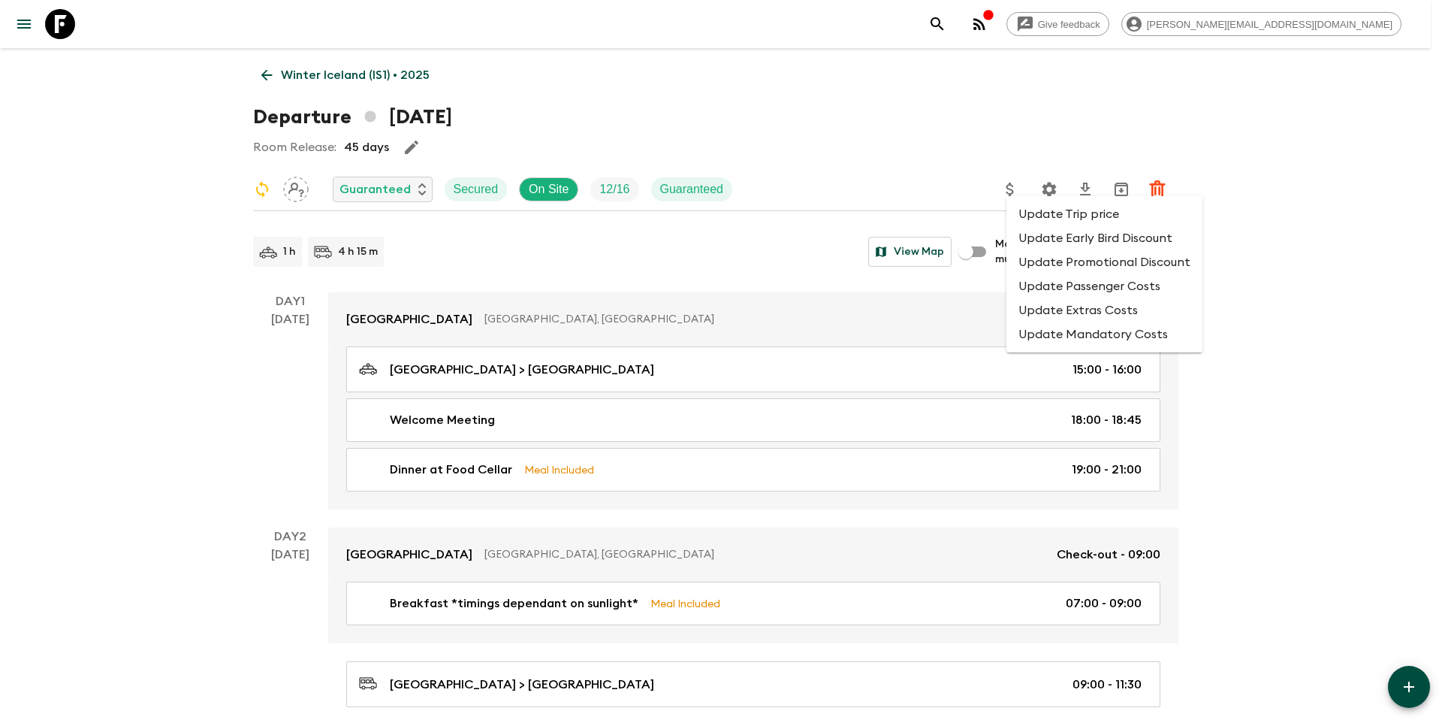
click at [1037, 288] on li "Update Passenger Costs" at bounding box center [1105, 286] width 196 height 24
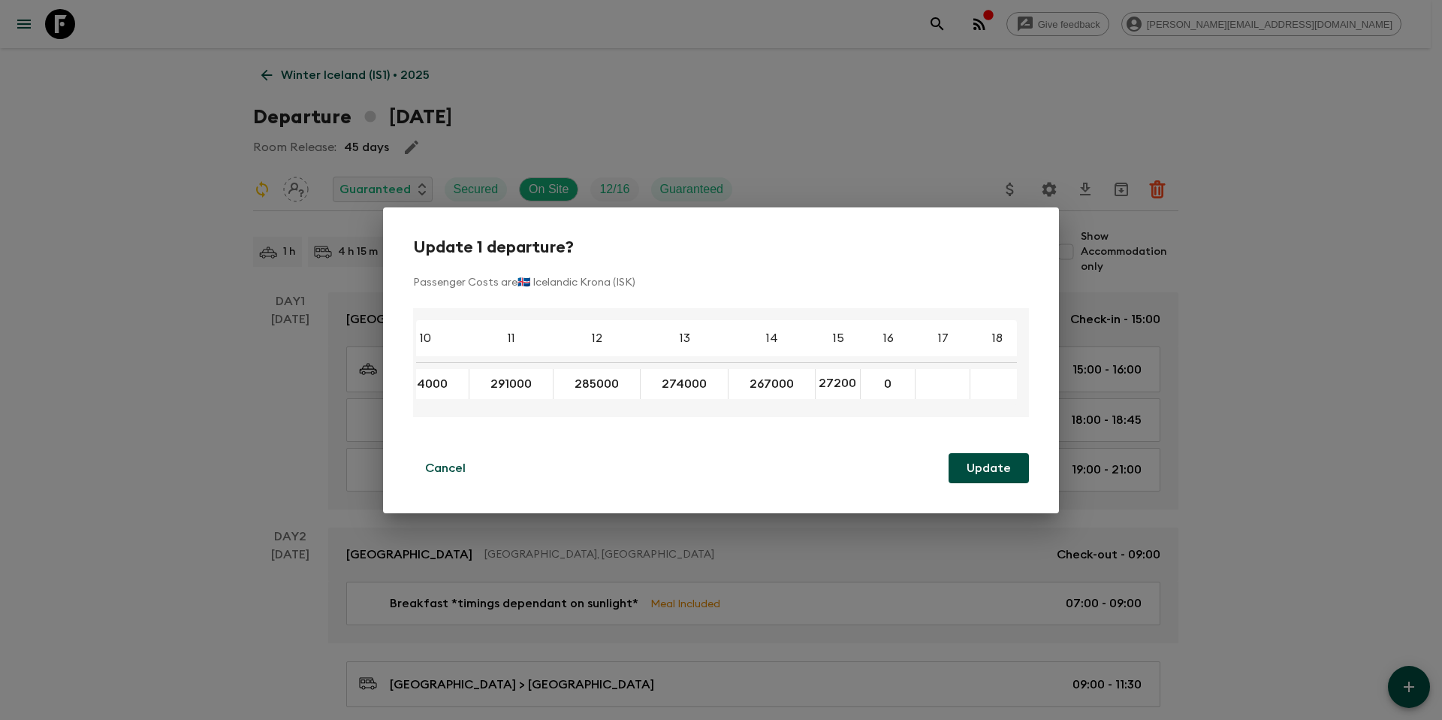
scroll to position [0, 4]
type input "272000"
click at [974, 469] on button "Update" at bounding box center [989, 468] width 80 height 30
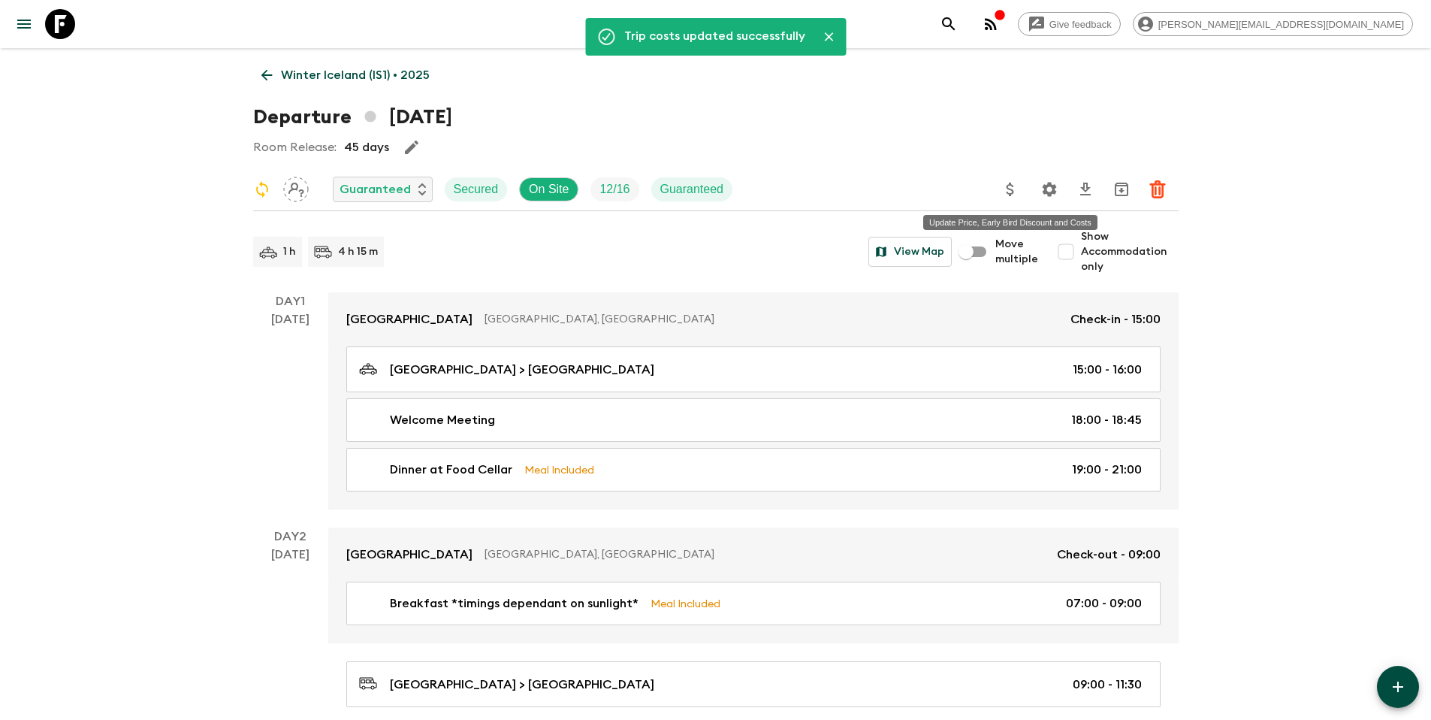
click at [1014, 190] on icon "Update Price, Early Bird Discount and Costs" at bounding box center [1010, 189] width 18 height 18
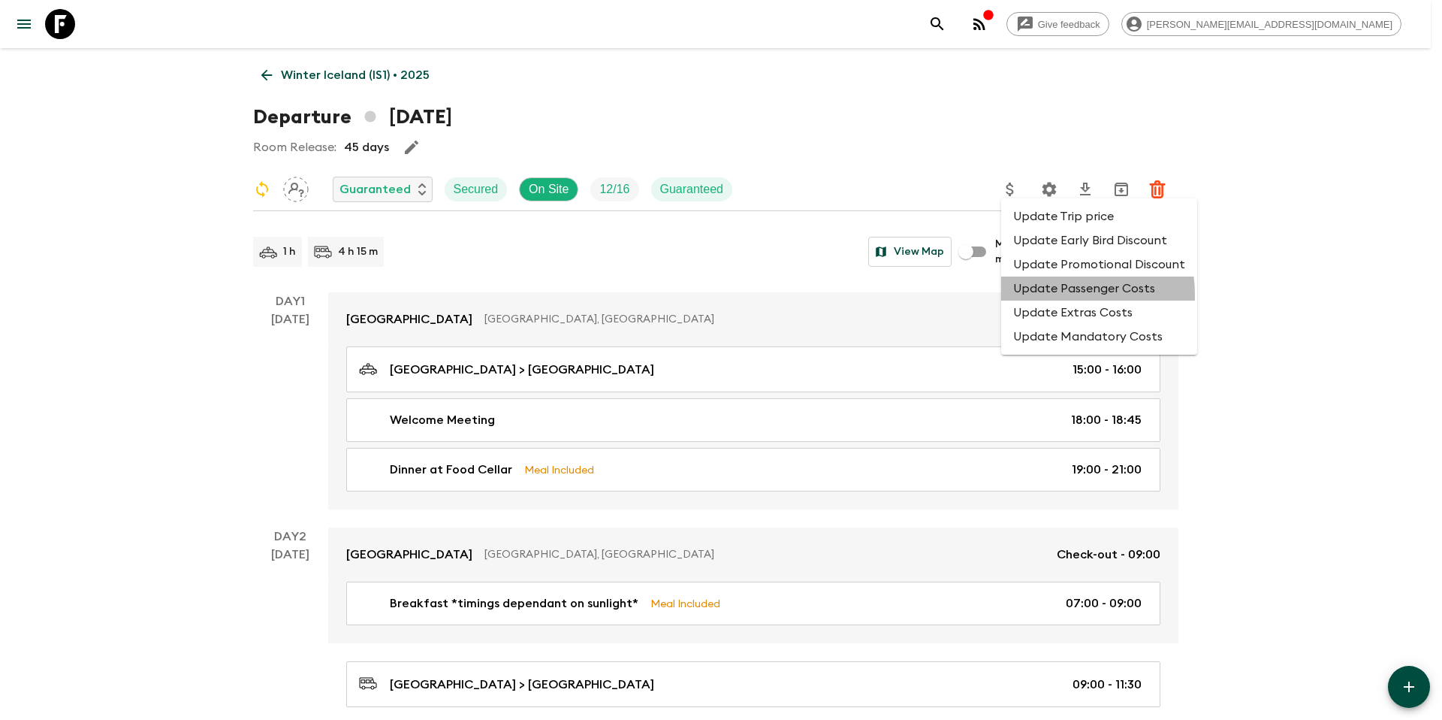
click at [1040, 295] on li "Update Passenger Costs" at bounding box center [1099, 288] width 196 height 24
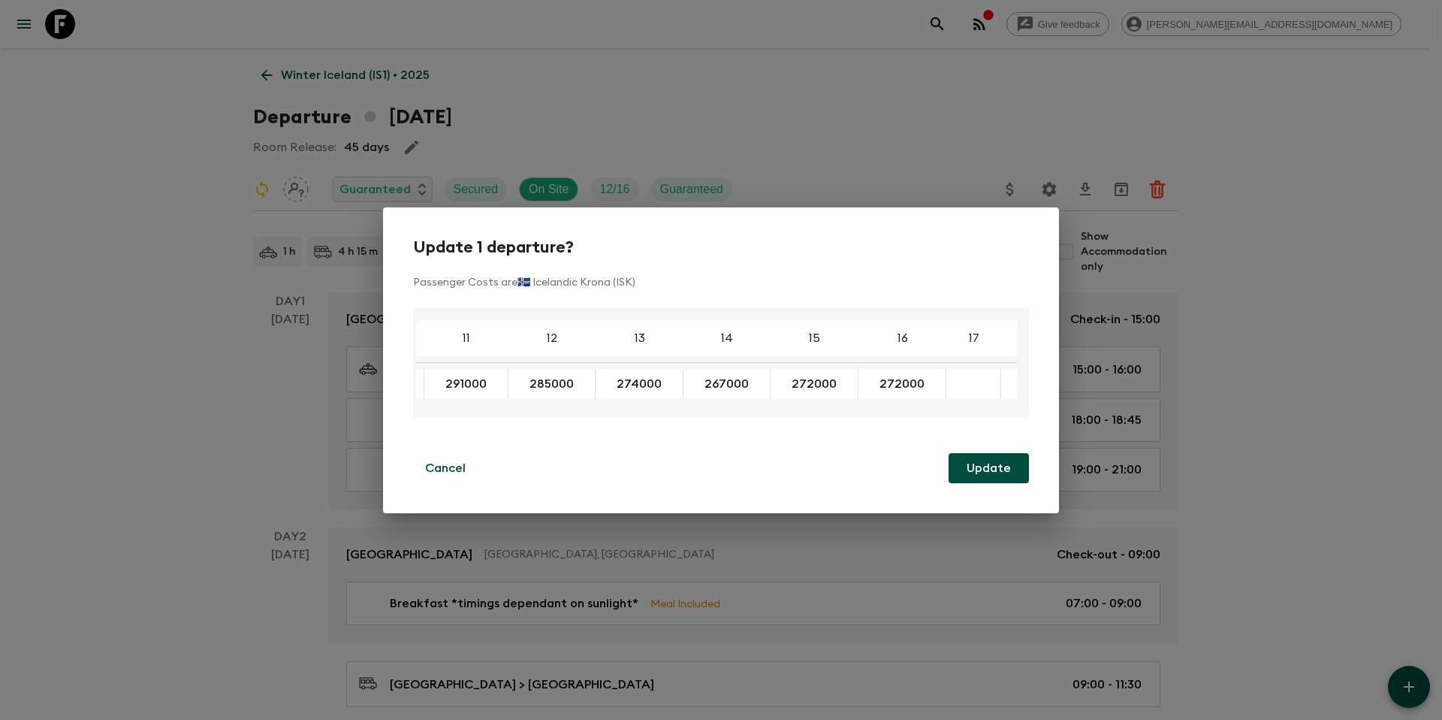
scroll to position [0, 635]
click at [1271, 514] on div "Update 1 departure? Passenger Costs are 🇮🇸 Icelandic Krona (ISK) 4 5 6 7 8 9 10…" at bounding box center [721, 360] width 1442 height 720
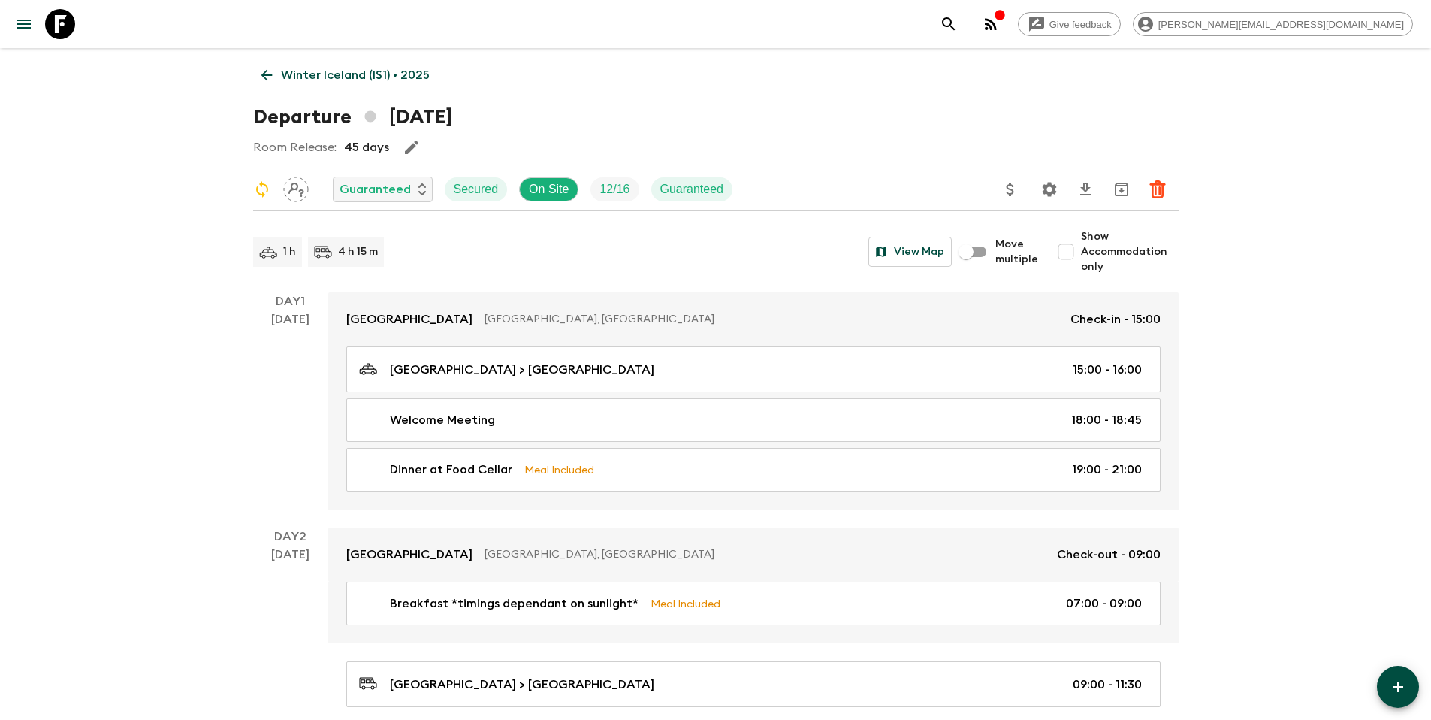
click at [272, 81] on icon at bounding box center [266, 75] width 17 height 17
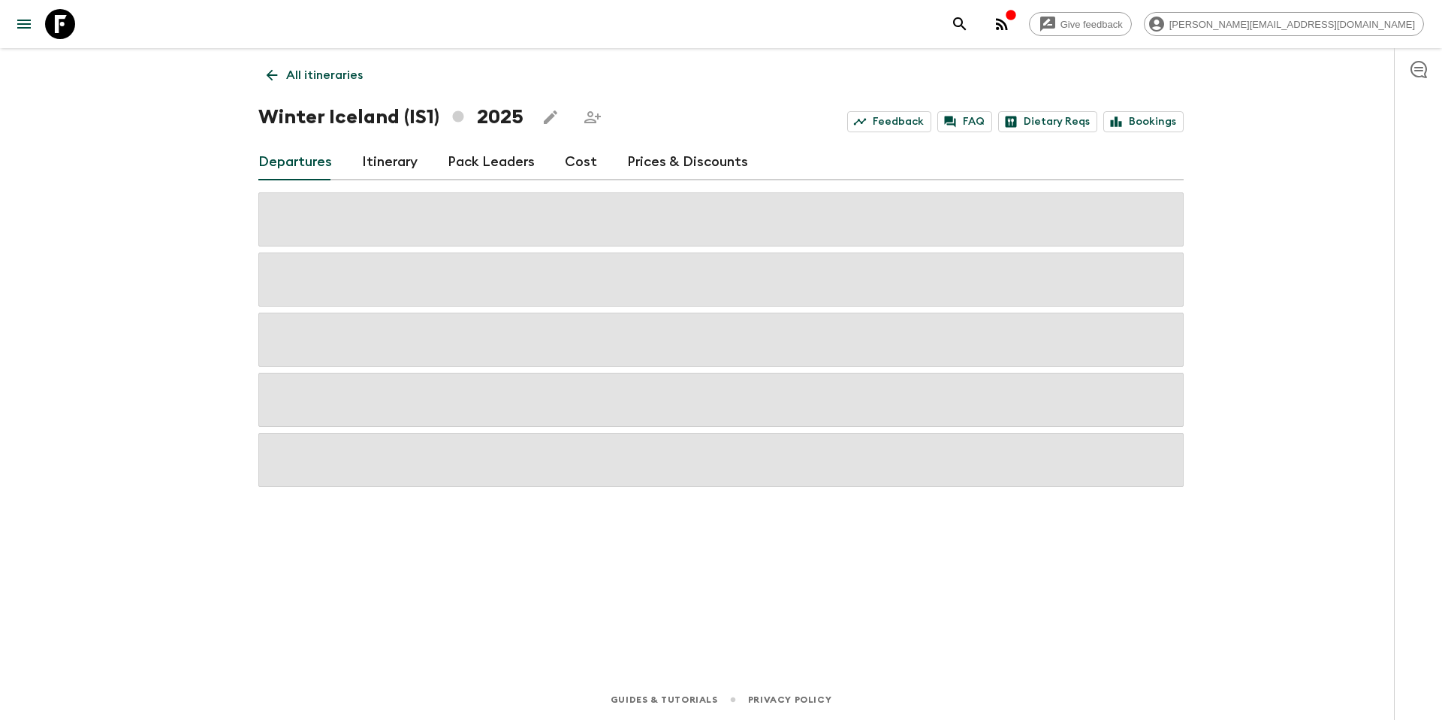
click at [346, 72] on p "All itineraries" at bounding box center [324, 75] width 77 height 18
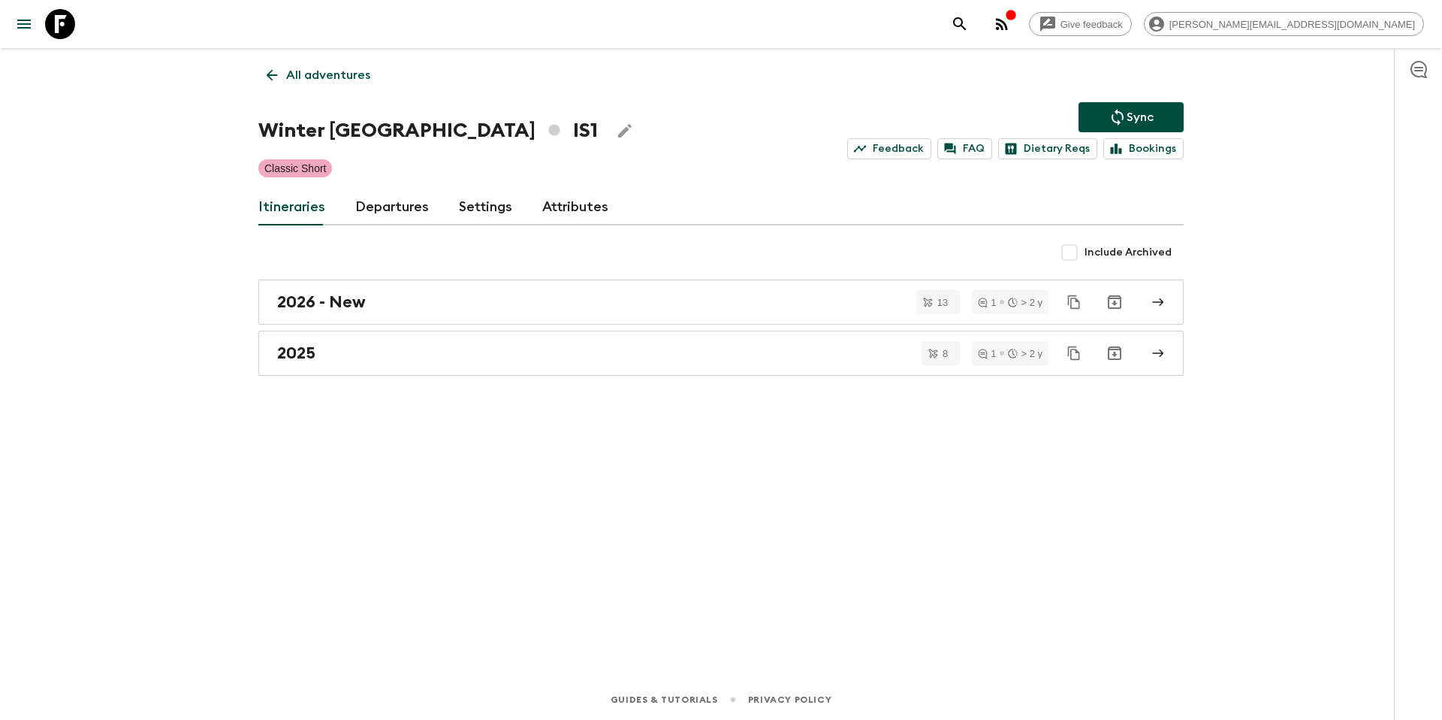
click at [1133, 118] on p "Sync" at bounding box center [1140, 117] width 27 height 18
